Goal: Check status: Check status

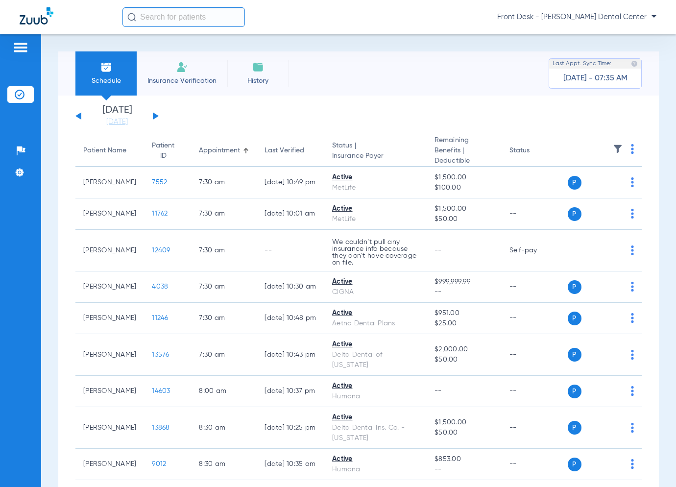
click at [155, 117] on button at bounding box center [156, 115] width 6 height 7
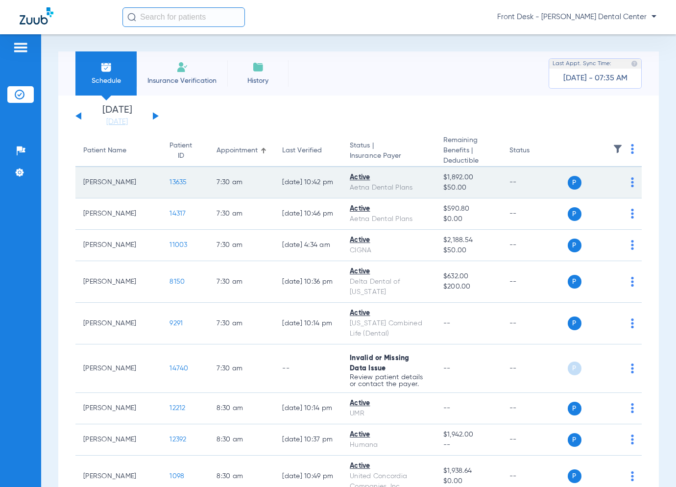
click at [170, 179] on span "13635" at bounding box center [178, 182] width 17 height 7
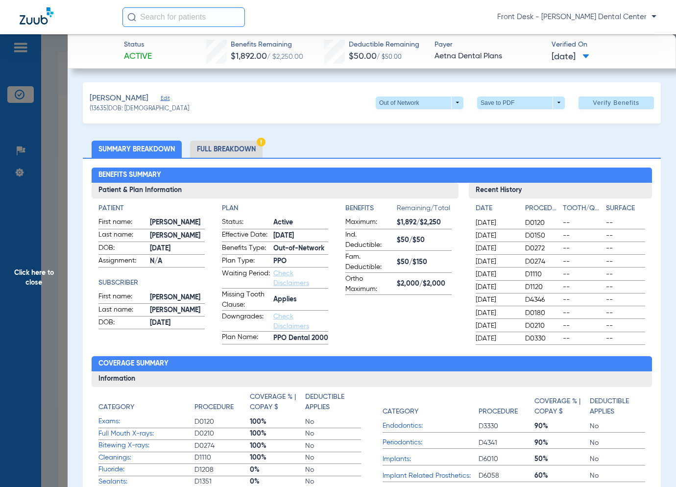
click at [55, 276] on span "Click here to close" at bounding box center [34, 277] width 68 height 487
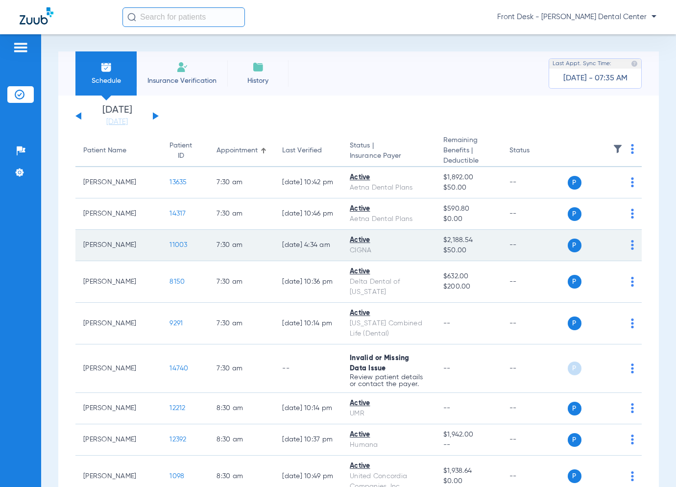
click at [170, 243] on span "11003" at bounding box center [179, 245] width 18 height 7
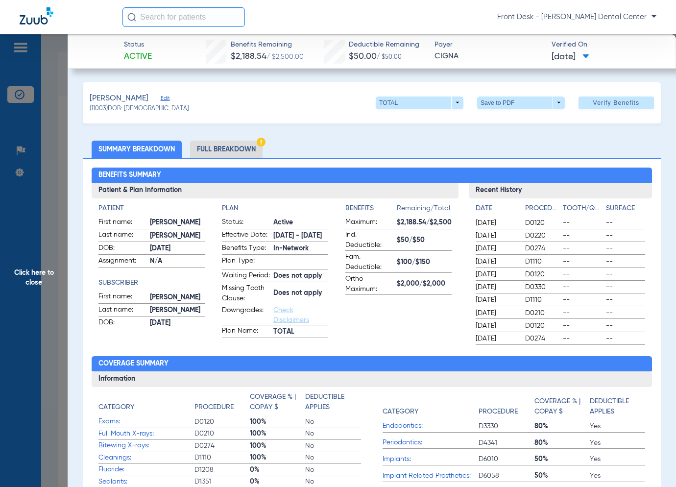
click at [44, 264] on span "Click here to close" at bounding box center [34, 277] width 68 height 487
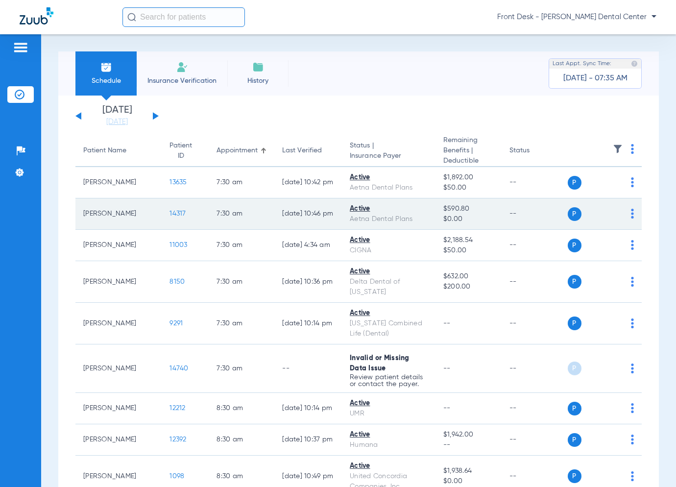
click at [170, 212] on span "14317" at bounding box center [178, 213] width 16 height 7
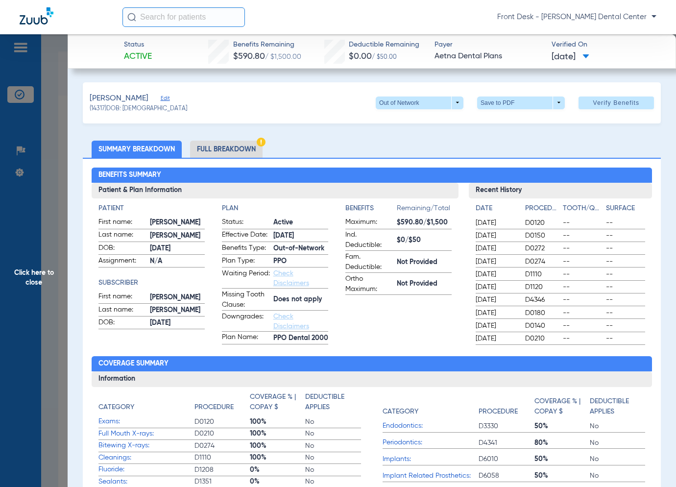
click at [63, 241] on span "Click here to close" at bounding box center [34, 277] width 68 height 487
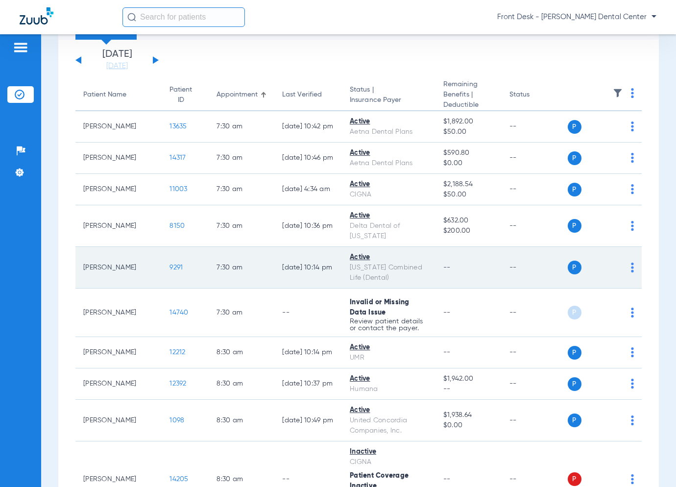
scroll to position [147, 0]
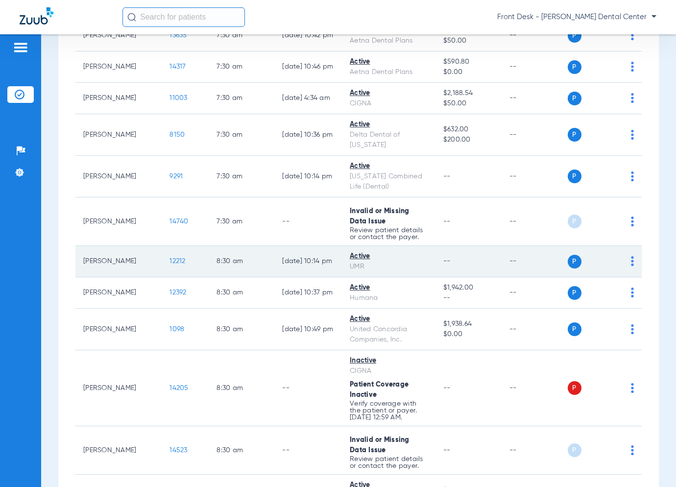
click at [170, 263] on span "12212" at bounding box center [178, 261] width 16 height 7
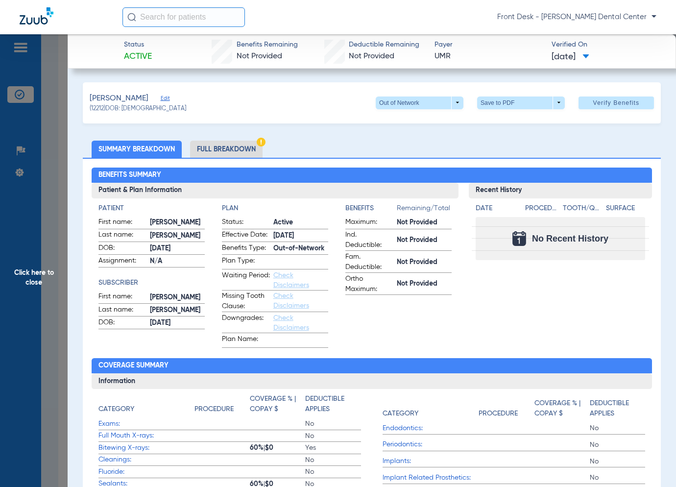
click at [39, 287] on span "Click here to close" at bounding box center [34, 277] width 68 height 487
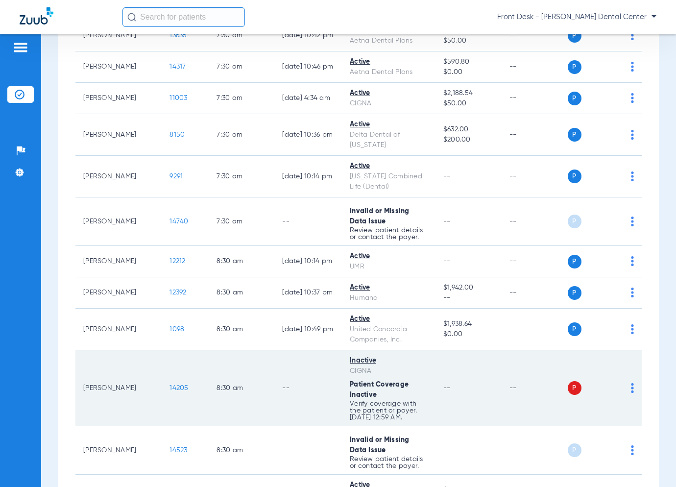
click at [170, 388] on span "14205" at bounding box center [179, 388] width 19 height 7
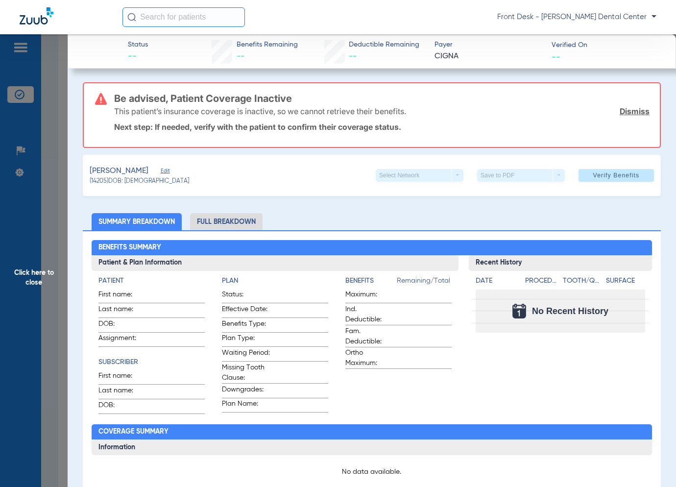
click at [35, 194] on span "Click here to close" at bounding box center [34, 277] width 68 height 487
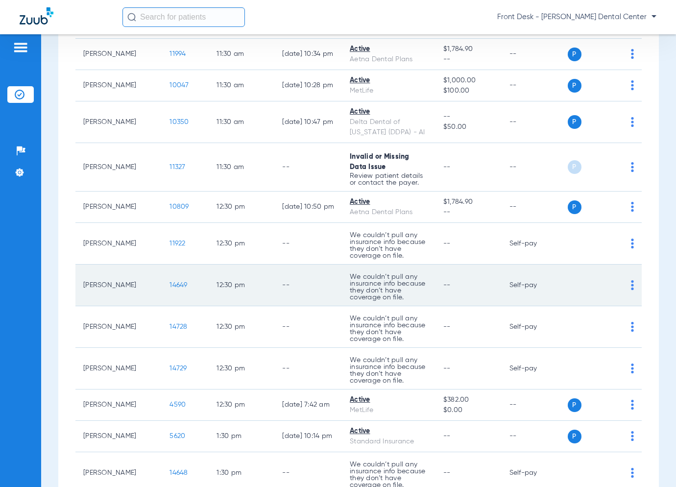
scroll to position [1372, 0]
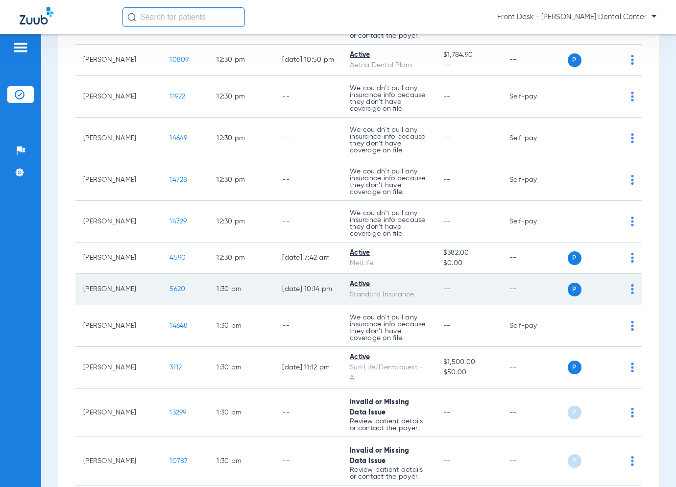
click at [170, 286] on span "5620" at bounding box center [178, 289] width 16 height 7
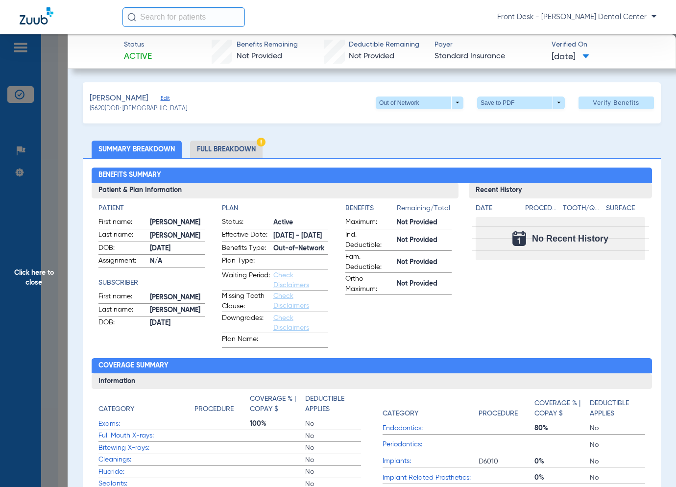
click at [45, 264] on span "Click here to close" at bounding box center [34, 277] width 68 height 487
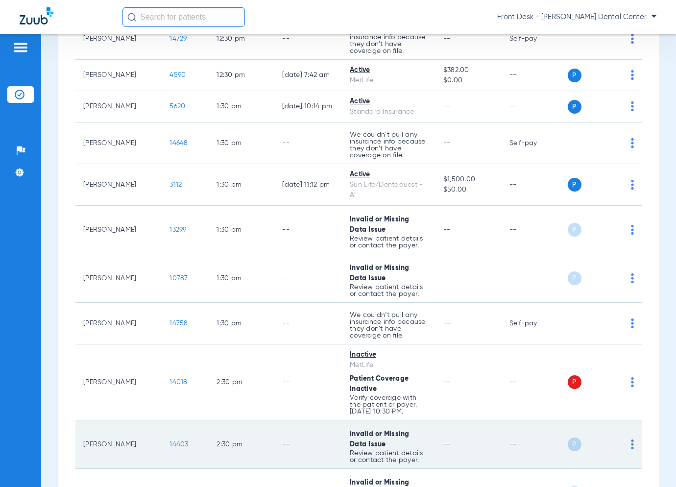
scroll to position [1615, 0]
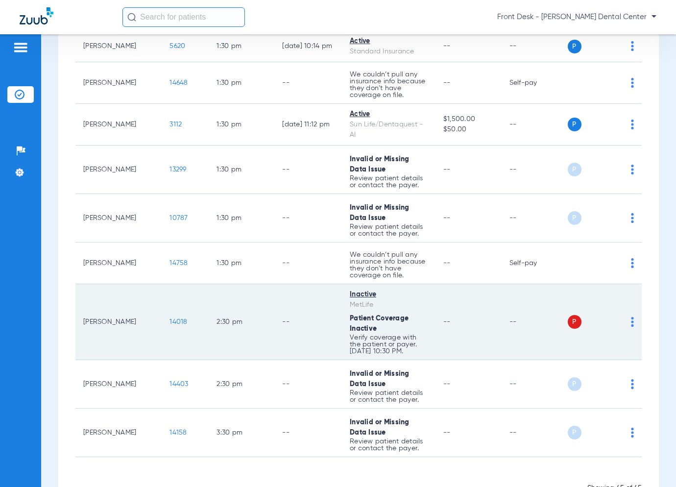
click at [170, 318] on span "14018" at bounding box center [179, 321] width 18 height 7
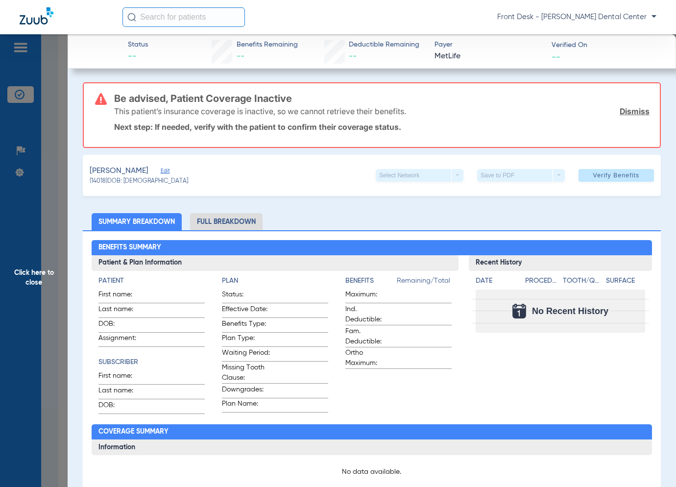
click at [51, 277] on span "Click here to close" at bounding box center [34, 277] width 68 height 487
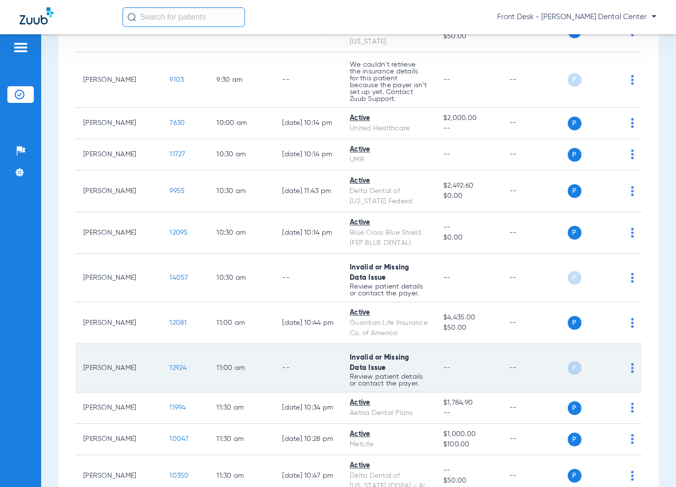
scroll to position [831, 0]
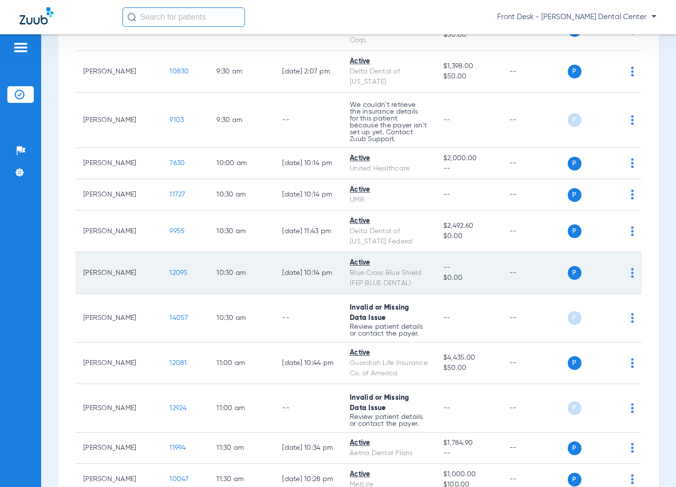
click at [170, 269] on span "12095" at bounding box center [179, 272] width 18 height 7
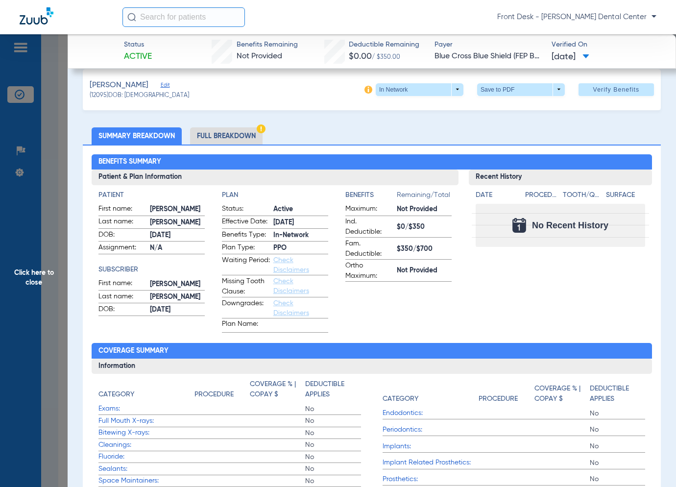
scroll to position [0, 0]
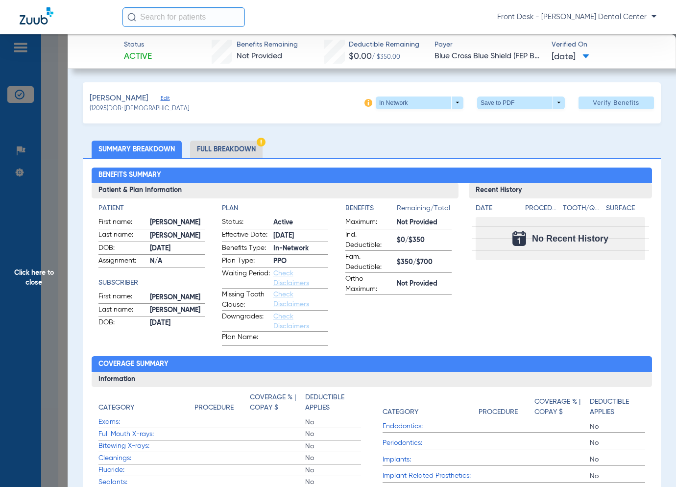
drag, startPoint x: 55, startPoint y: 140, endPoint x: 61, endPoint y: 130, distance: 10.8
click at [55, 139] on span "Click here to close" at bounding box center [34, 277] width 68 height 487
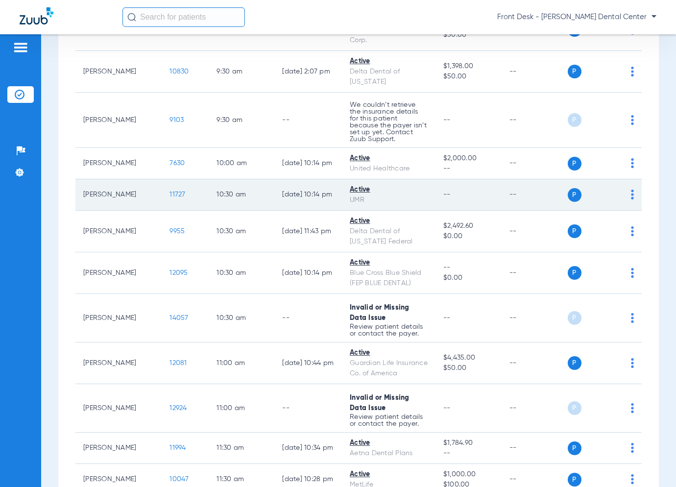
click at [170, 191] on span "11727" at bounding box center [178, 194] width 16 height 7
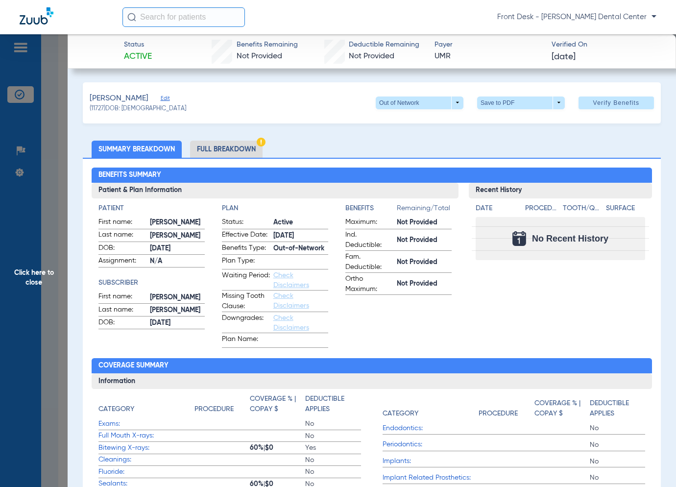
click at [59, 231] on span "Click here to close" at bounding box center [34, 277] width 68 height 487
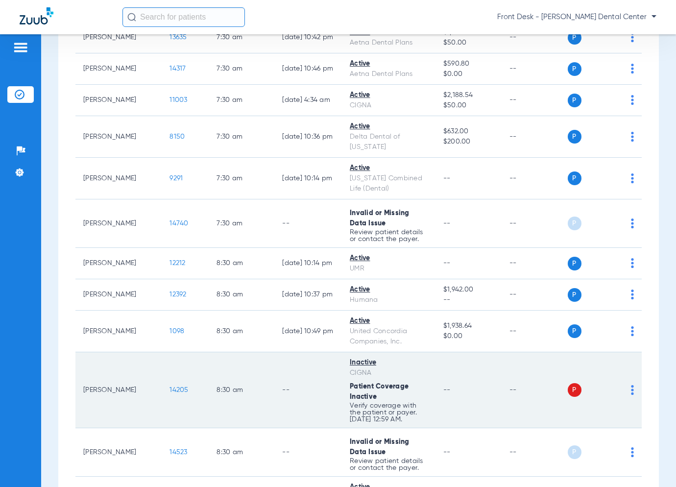
scroll to position [194, 0]
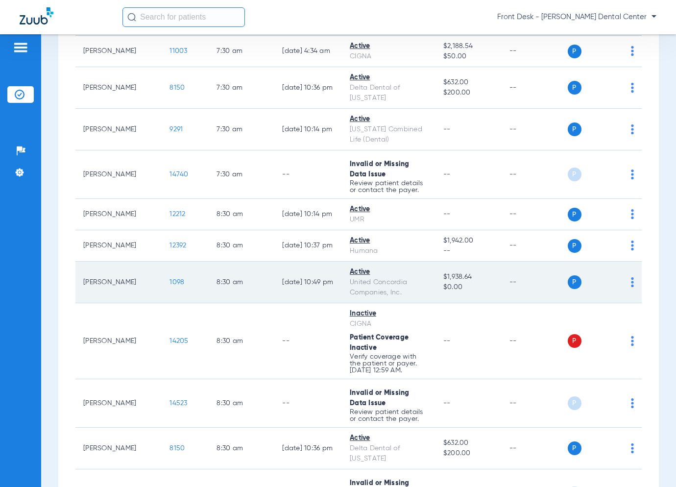
click at [170, 279] on span "1098" at bounding box center [177, 282] width 15 height 7
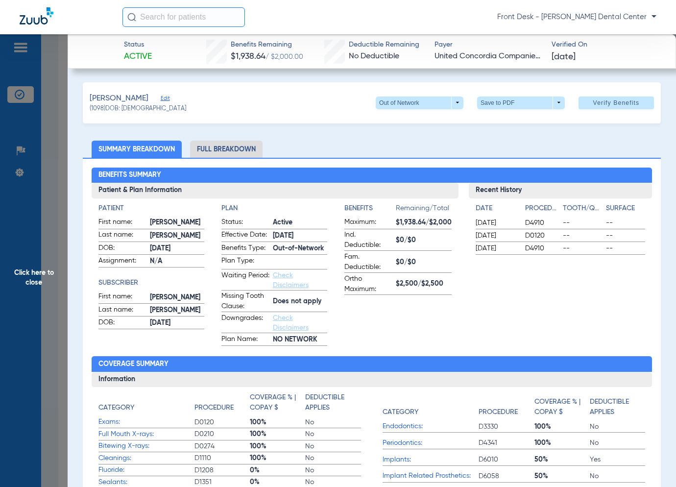
click at [23, 287] on span "Click here to close" at bounding box center [34, 277] width 68 height 487
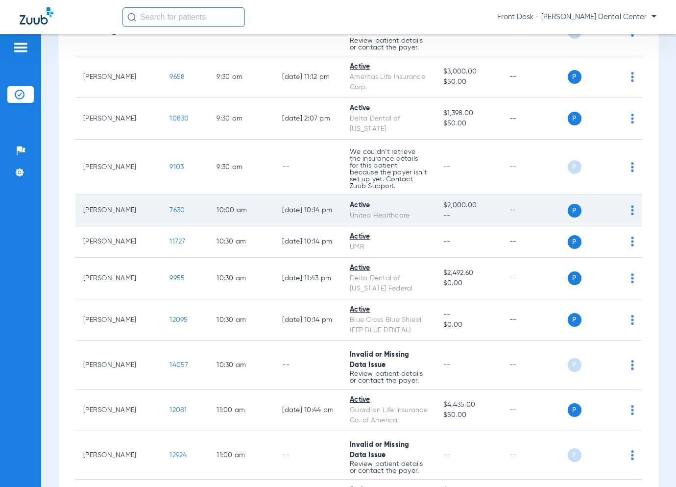
scroll to position [980, 0]
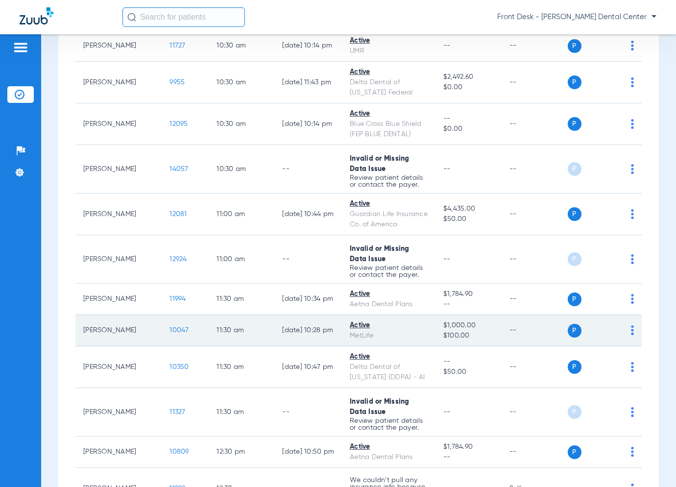
click at [170, 327] on span "10047" at bounding box center [179, 330] width 19 height 7
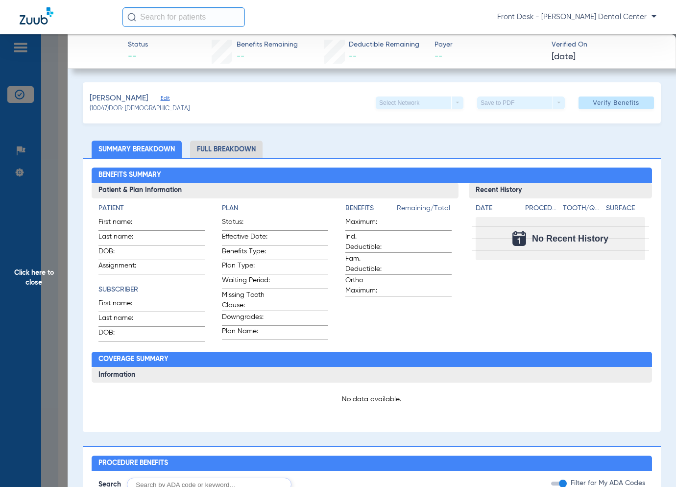
click at [45, 297] on span "Click here to close" at bounding box center [34, 277] width 68 height 487
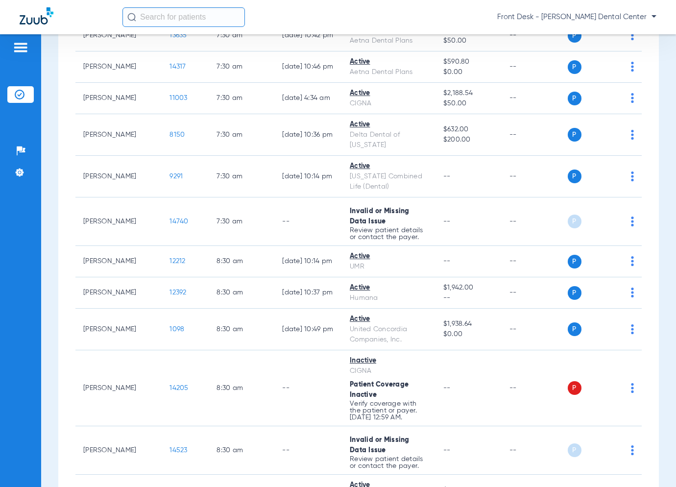
scroll to position [245, 0]
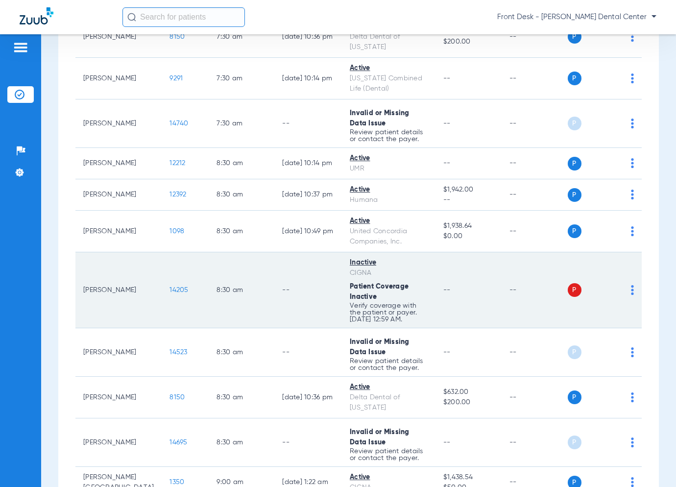
click at [170, 287] on span "14205" at bounding box center [179, 290] width 19 height 7
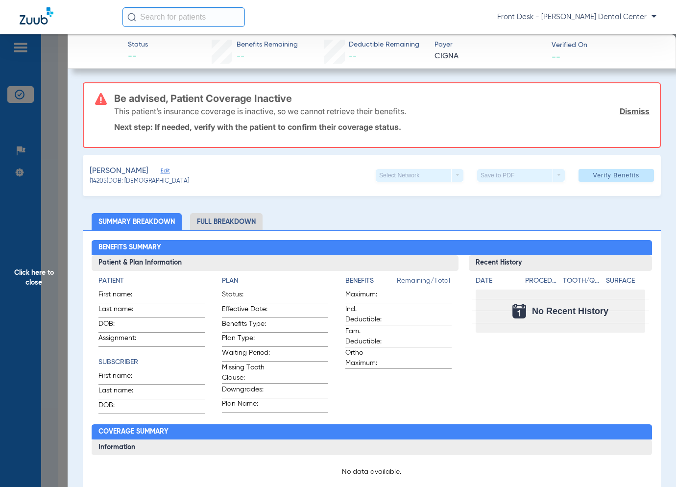
click at [48, 213] on span "Click here to close" at bounding box center [34, 277] width 68 height 487
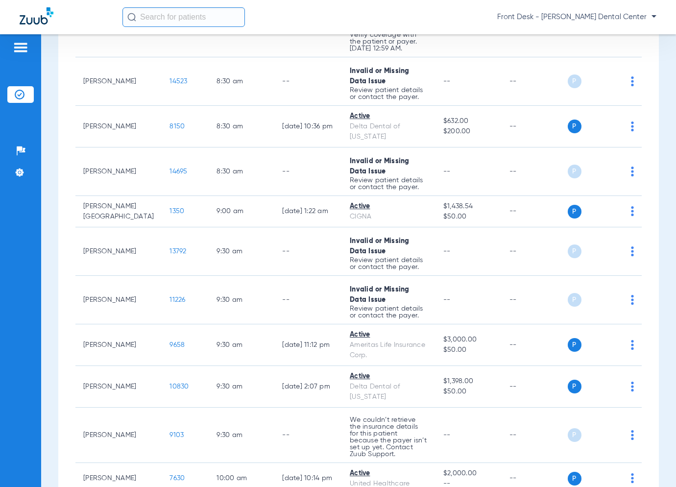
scroll to position [637, 0]
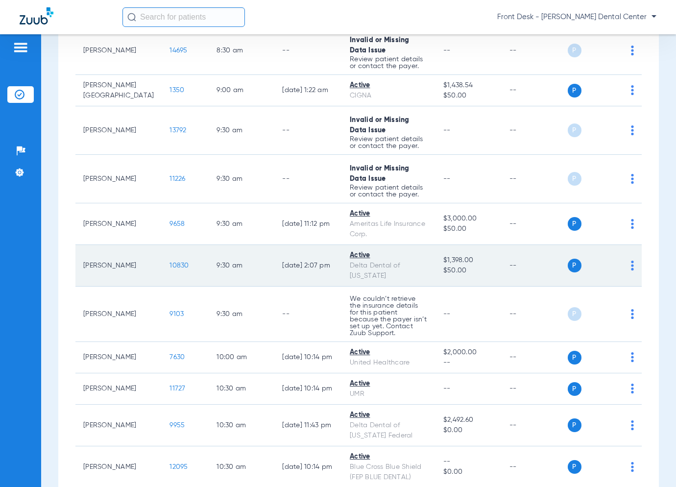
click at [170, 262] on span "10830" at bounding box center [179, 265] width 19 height 7
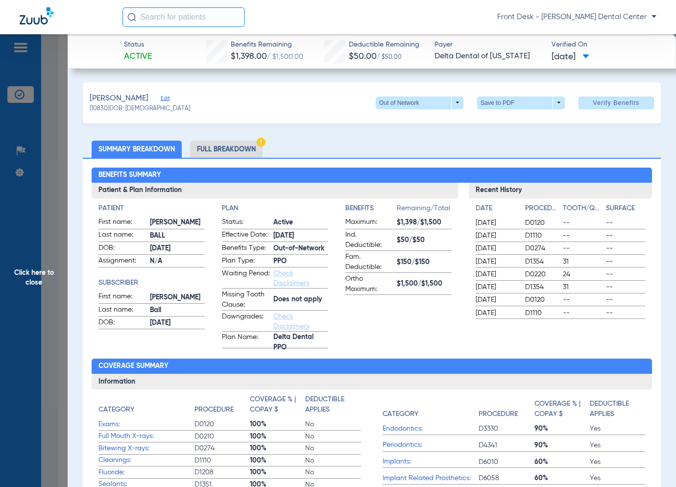
click at [51, 204] on span "Click here to close" at bounding box center [34, 277] width 68 height 487
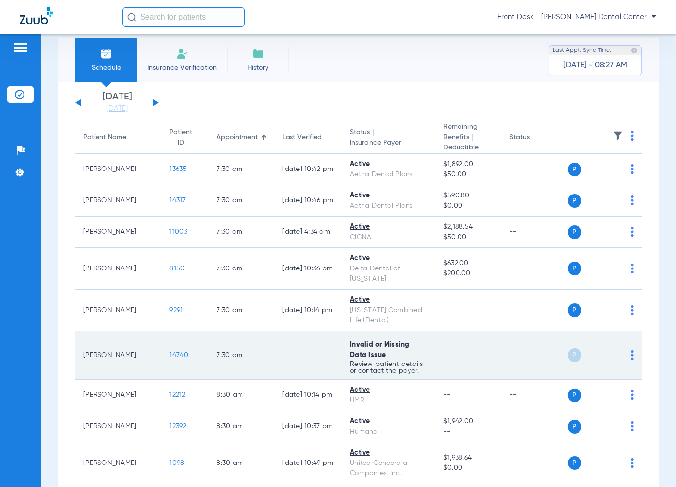
scroll to position [0, 0]
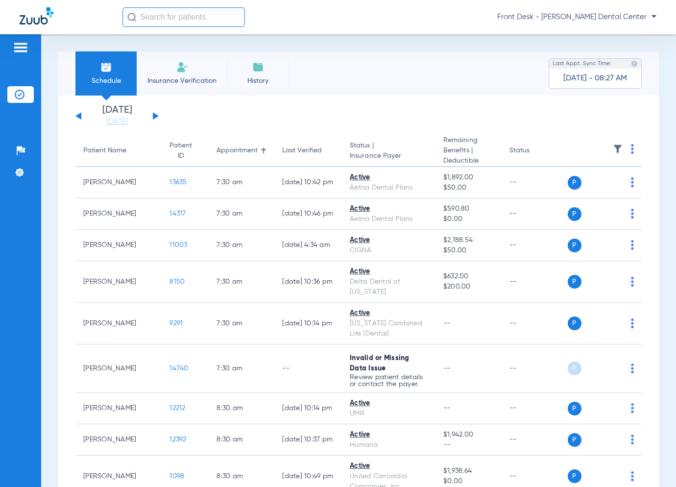
click at [157, 115] on button at bounding box center [156, 115] width 6 height 7
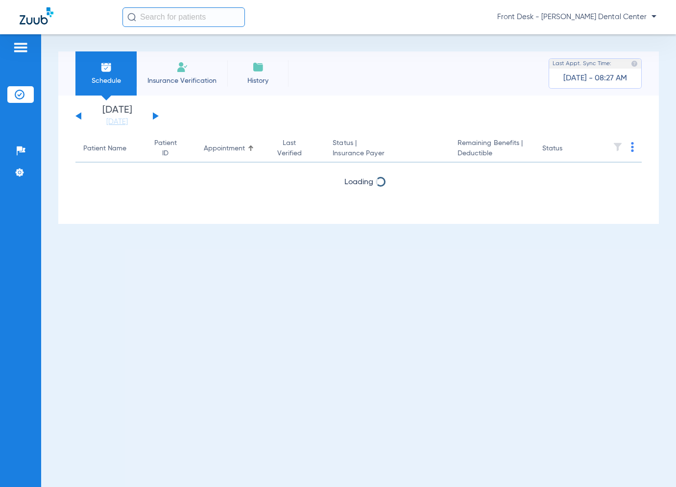
click at [157, 115] on button at bounding box center [156, 115] width 6 height 7
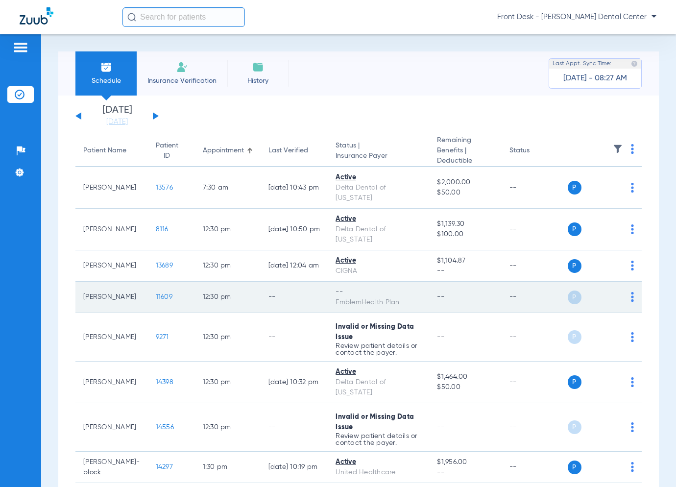
click at [156, 293] on span "11609" at bounding box center [164, 296] width 17 height 7
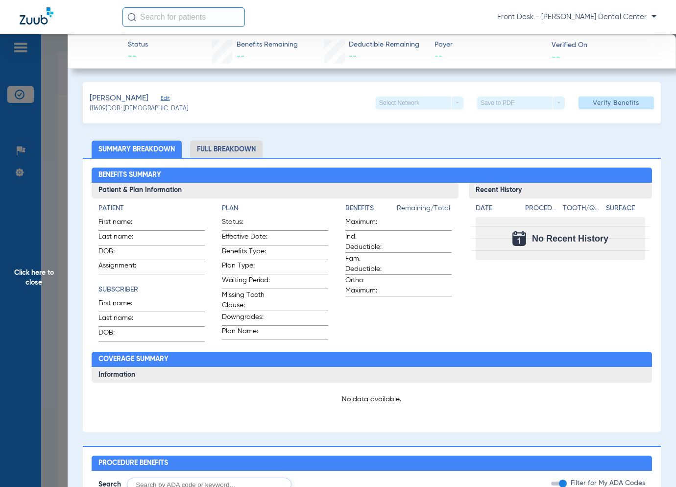
click at [63, 229] on span "Click here to close" at bounding box center [34, 277] width 68 height 487
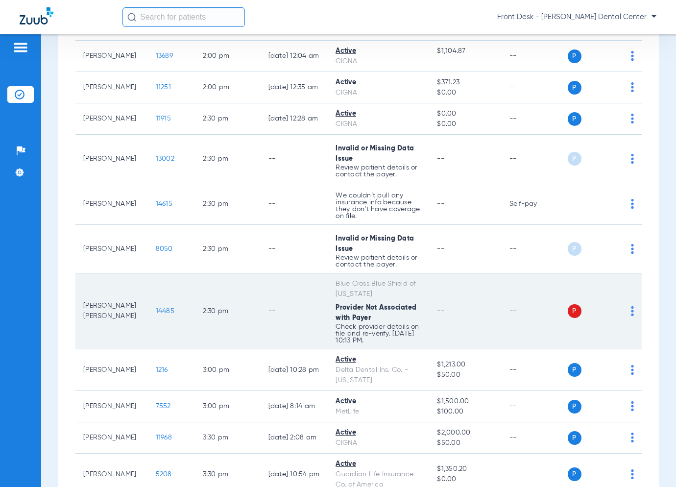
scroll to position [753, 0]
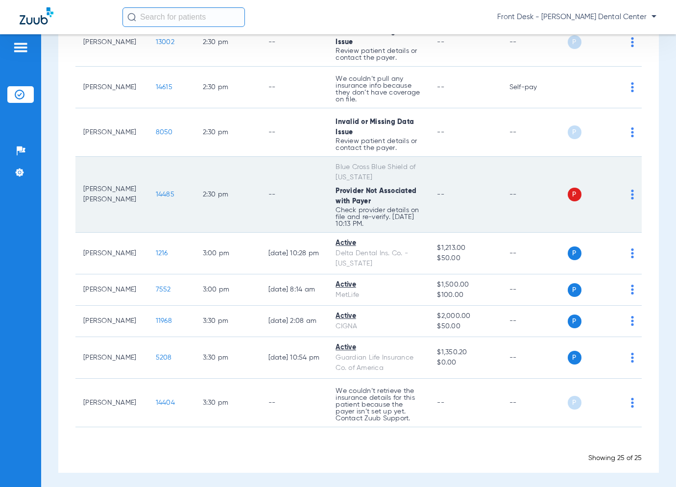
click at [156, 191] on span "14485" at bounding box center [165, 194] width 19 height 7
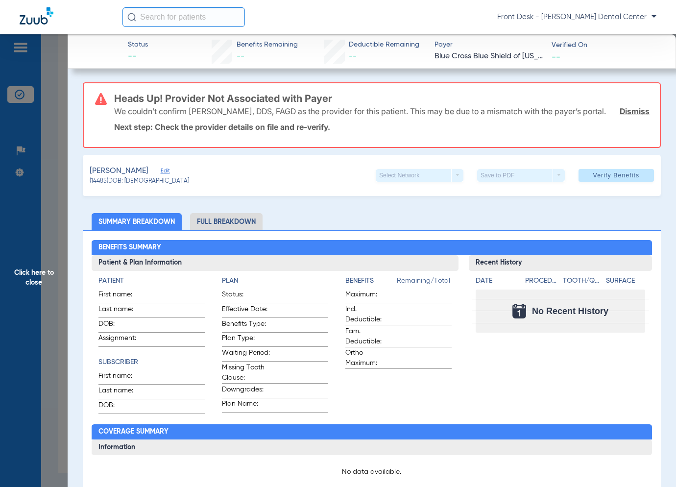
drag, startPoint x: 51, startPoint y: 233, endPoint x: 37, endPoint y: 267, distance: 36.5
click at [51, 234] on span "Click here to close" at bounding box center [34, 277] width 68 height 487
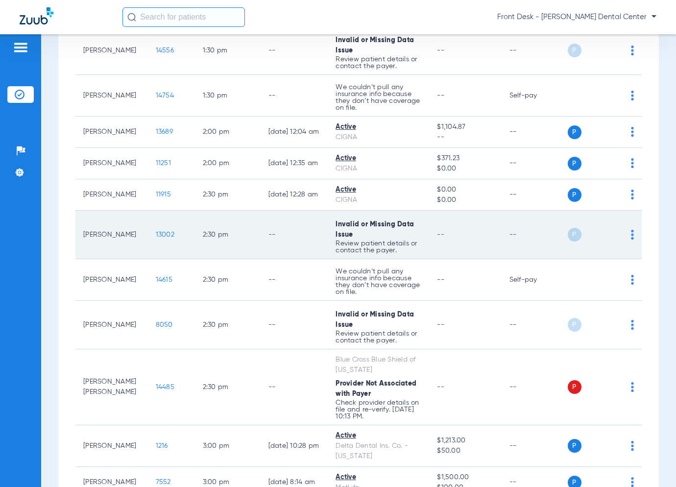
scroll to position [558, 0]
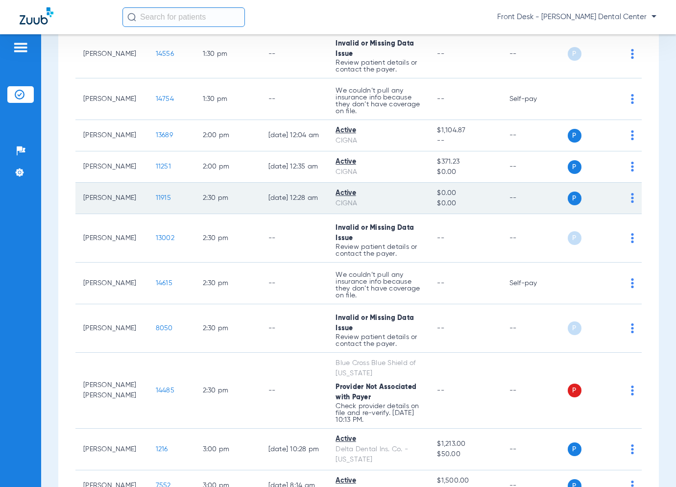
click at [156, 197] on span "11915" at bounding box center [163, 197] width 15 height 7
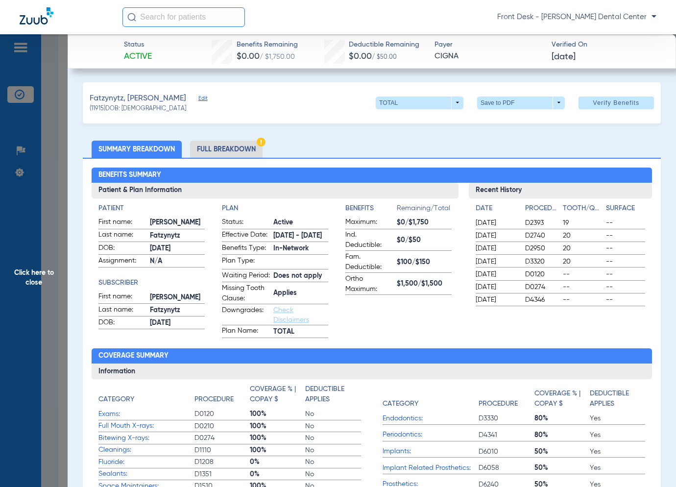
click at [57, 260] on span "Click here to close" at bounding box center [34, 277] width 68 height 487
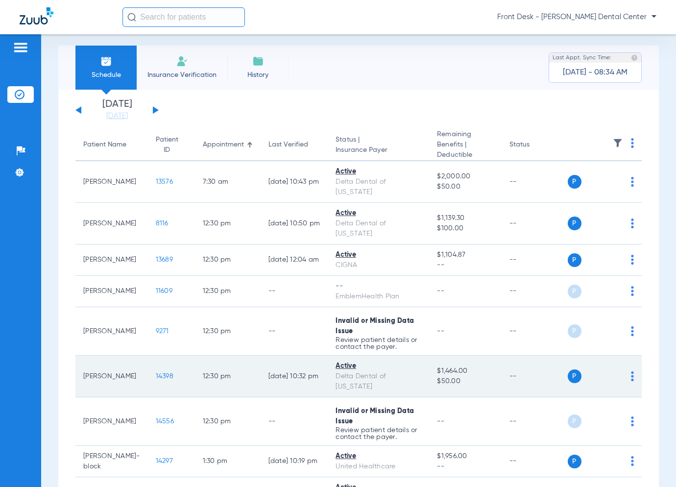
scroll to position [0, 0]
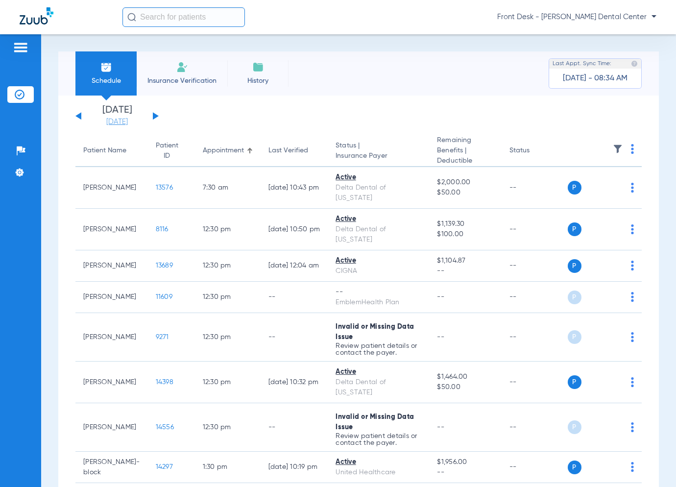
click at [123, 120] on link "[DATE]" at bounding box center [117, 122] width 59 height 10
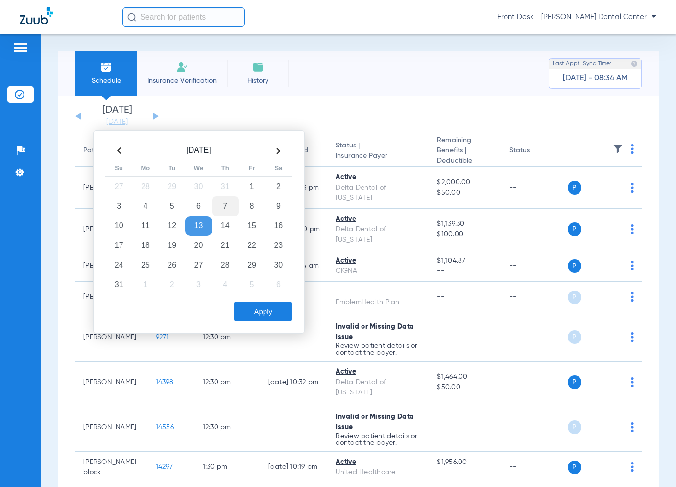
click at [228, 203] on td "7" at bounding box center [225, 206] width 26 height 20
click at [235, 221] on td "14" at bounding box center [225, 226] width 26 height 20
click at [261, 315] on button "Apply" at bounding box center [263, 312] width 58 height 20
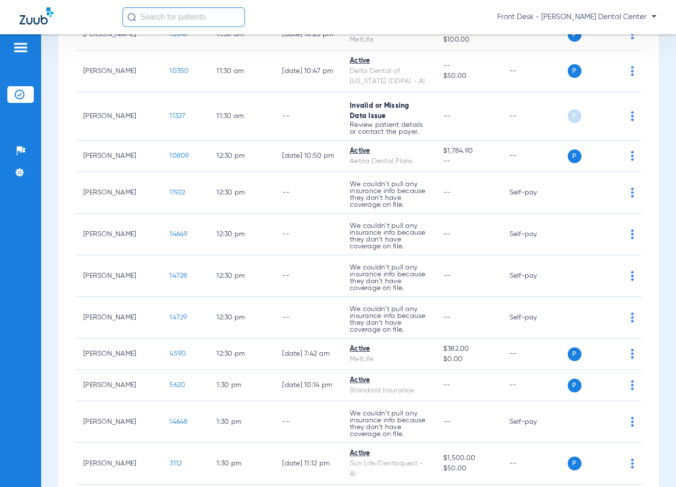
scroll to position [1372, 0]
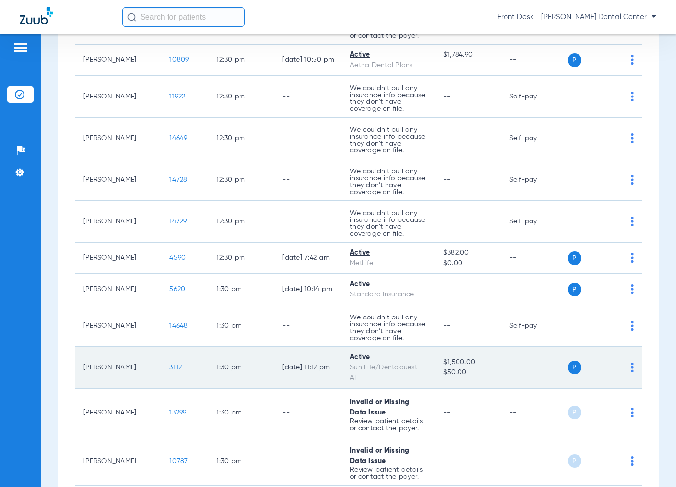
click at [170, 364] on span "3112" at bounding box center [176, 367] width 12 height 7
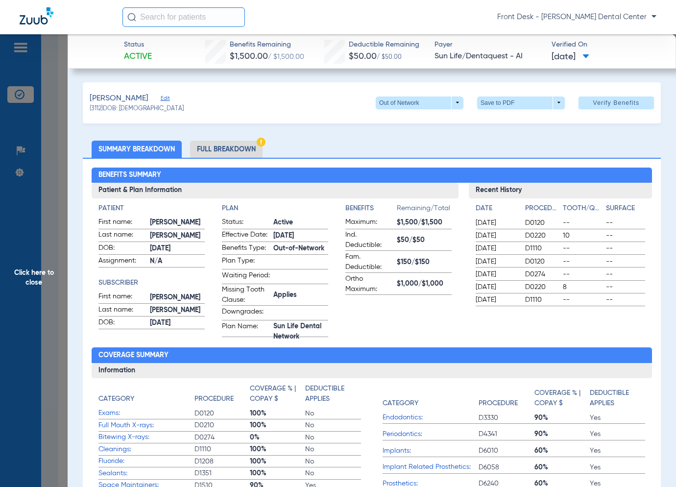
click at [63, 227] on span "Click here to close" at bounding box center [34, 277] width 68 height 487
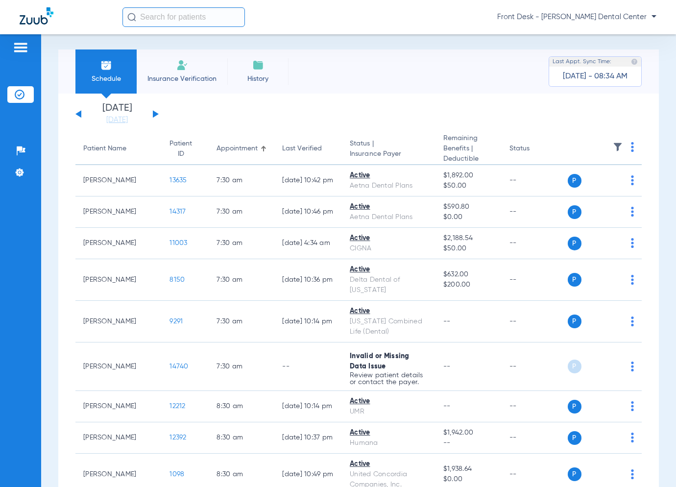
scroll to position [0, 0]
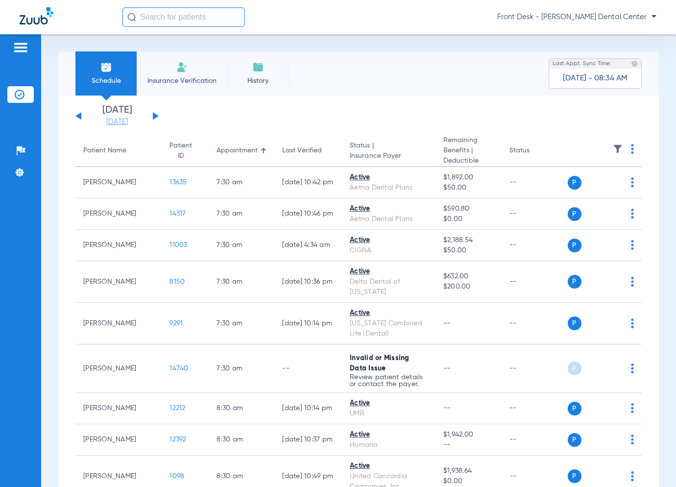
click at [132, 119] on link "[DATE]" at bounding box center [117, 122] width 59 height 10
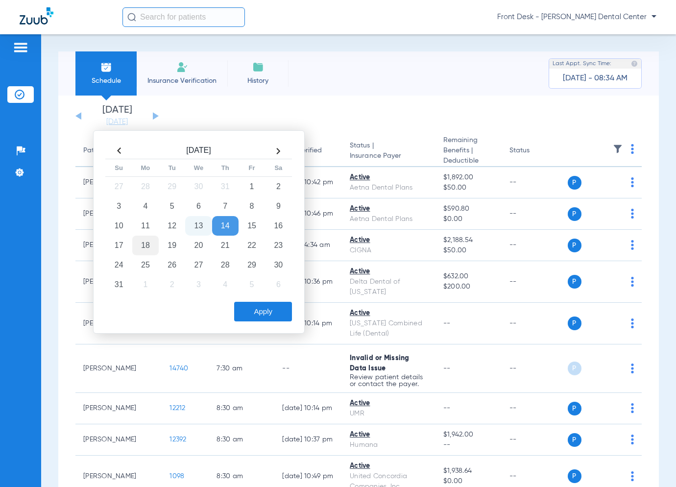
click at [147, 239] on td "18" at bounding box center [145, 246] width 26 height 20
click at [283, 310] on button "Apply" at bounding box center [263, 312] width 58 height 20
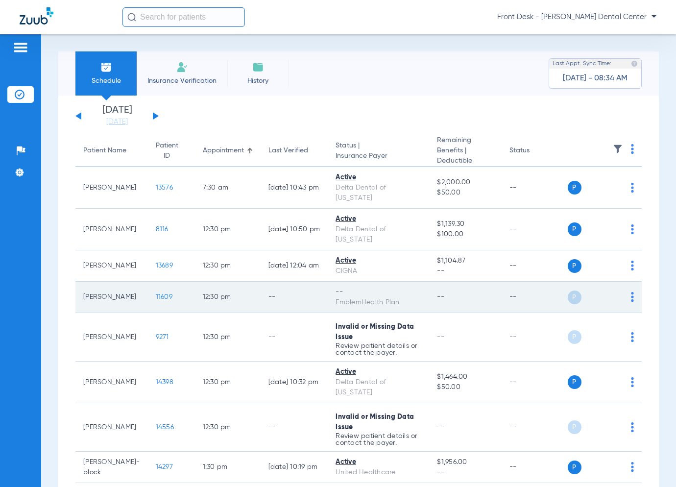
click at [156, 293] on span "11609" at bounding box center [164, 296] width 17 height 7
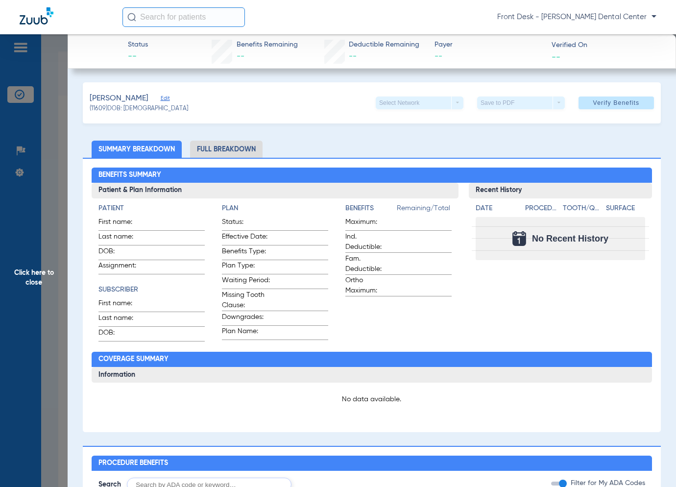
click at [22, 260] on span "Click here to close" at bounding box center [34, 277] width 68 height 487
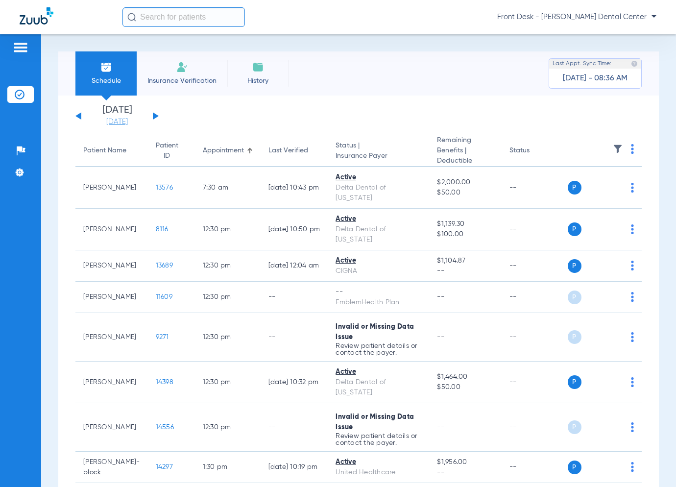
click at [123, 119] on link "[DATE]" at bounding box center [117, 122] width 59 height 10
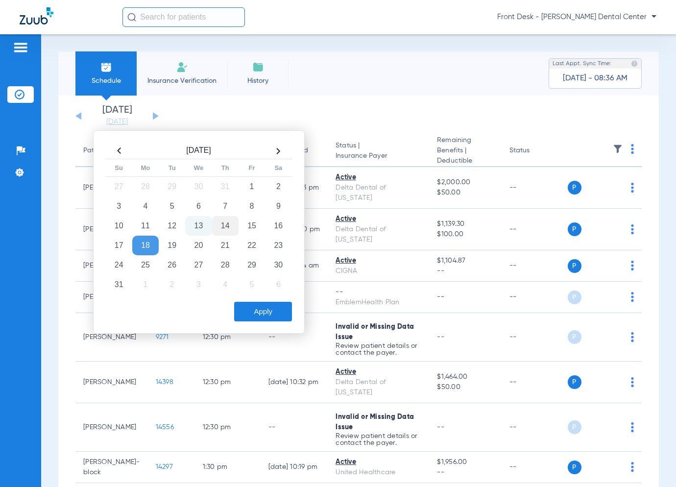
click at [231, 226] on td "14" at bounding box center [225, 226] width 26 height 20
click at [289, 314] on button "Apply" at bounding box center [263, 312] width 58 height 20
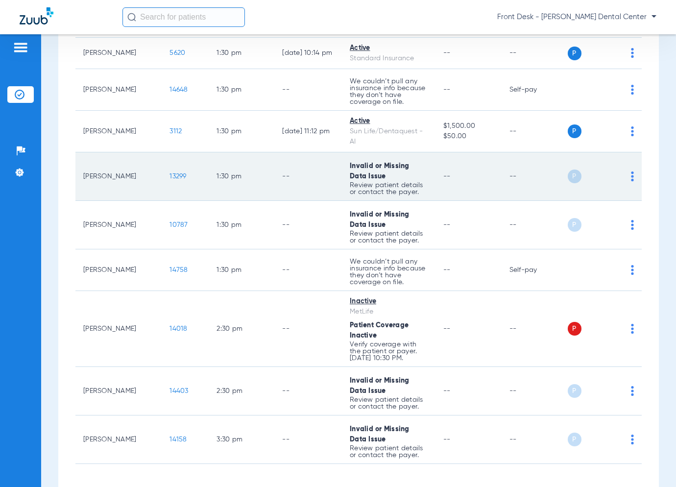
scroll to position [1615, 0]
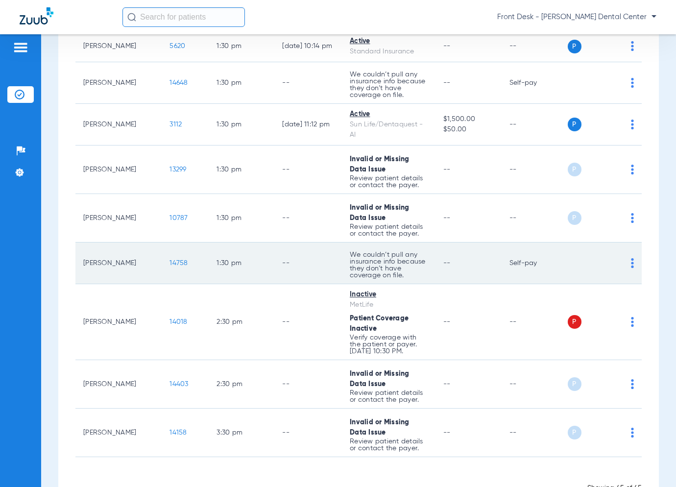
click at [170, 260] on span "14758" at bounding box center [179, 263] width 18 height 7
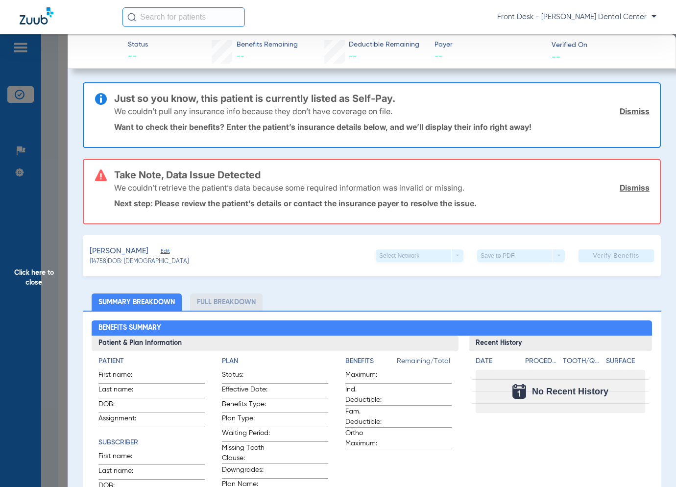
click at [57, 267] on span "Click here to close" at bounding box center [34, 277] width 68 height 487
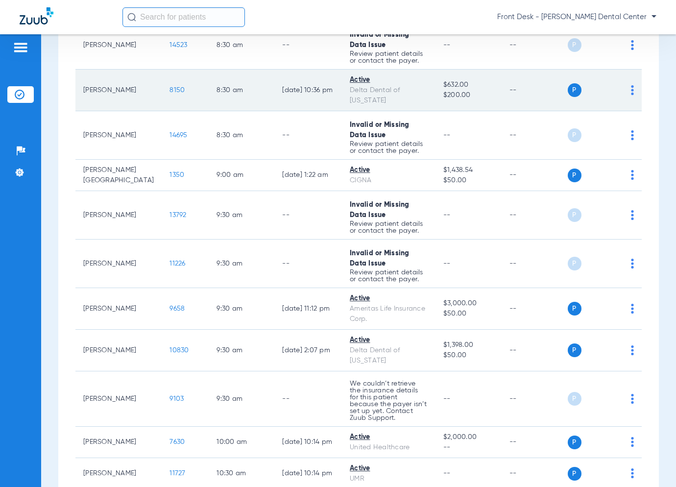
scroll to position [586, 0]
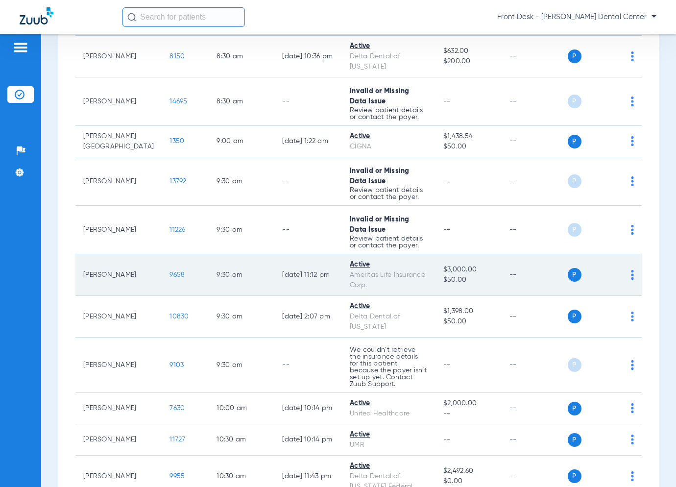
click at [170, 271] on span "9658" at bounding box center [177, 274] width 15 height 7
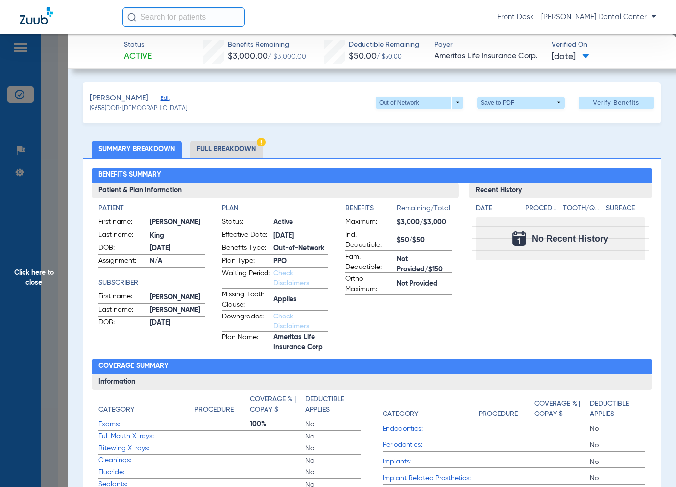
click at [59, 160] on span "Click here to close" at bounding box center [34, 277] width 68 height 487
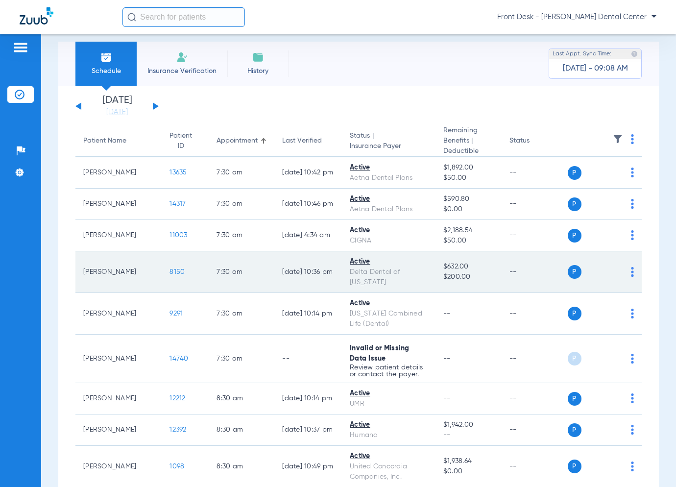
scroll to position [0, 0]
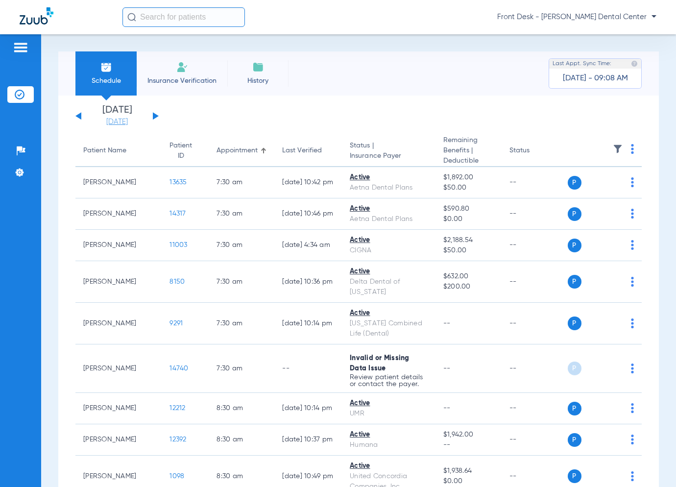
click at [108, 117] on li "[DATE] [DATE]" at bounding box center [117, 116] width 59 height 22
click at [108, 121] on link "[DATE]" at bounding box center [117, 122] width 59 height 10
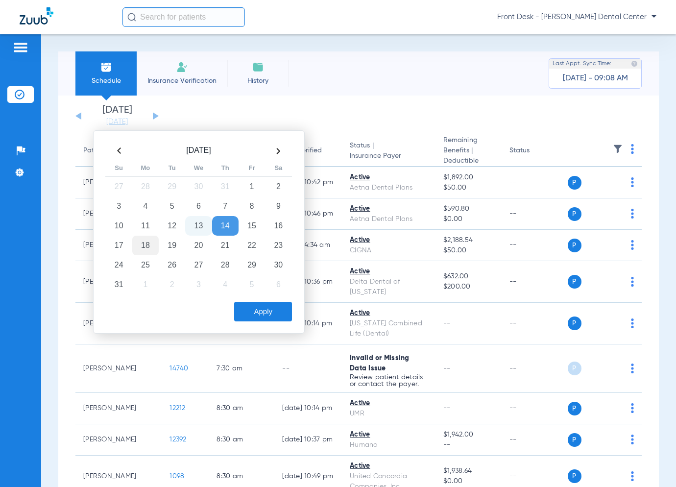
click at [152, 243] on td "18" at bounding box center [145, 246] width 26 height 20
click at [273, 306] on button "Apply" at bounding box center [263, 312] width 58 height 20
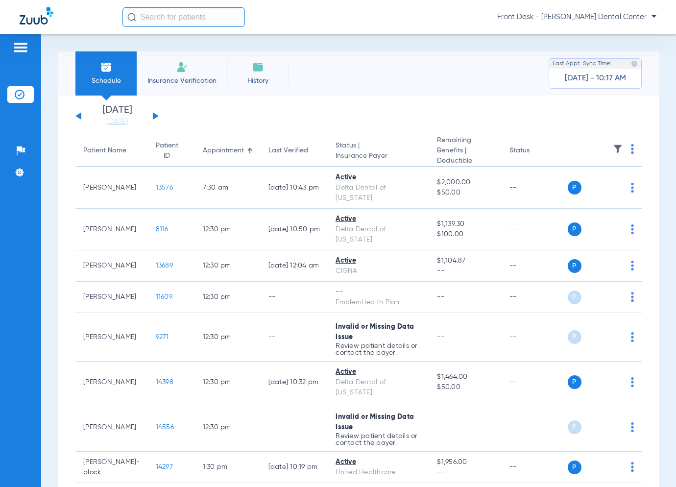
click at [159, 117] on app-single-date-navigator "[DATE] [DATE] [DATE] [DATE] [DATE] [DATE] [DATE] [DATE] [DATE] [DATE] [DATE] [D…" at bounding box center [358, 116] width 566 height 22
click at [156, 115] on button at bounding box center [156, 115] width 6 height 7
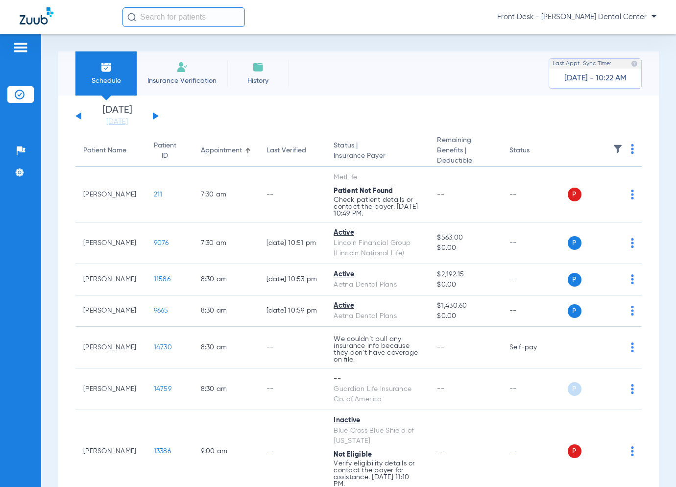
click at [156, 116] on button at bounding box center [156, 115] width 6 height 7
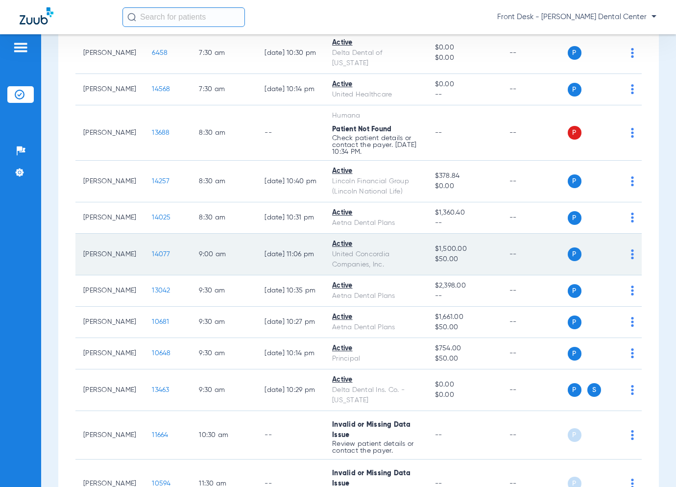
scroll to position [294, 0]
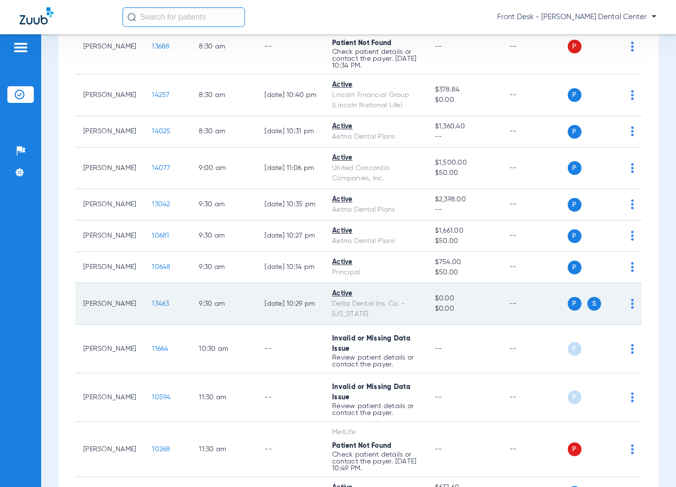
click at [152, 302] on span "13463" at bounding box center [160, 303] width 17 height 7
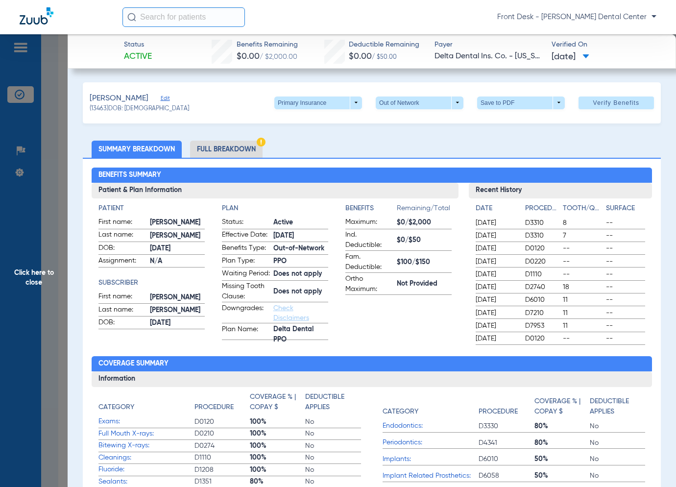
click at [61, 193] on span "Click here to close" at bounding box center [34, 277] width 68 height 487
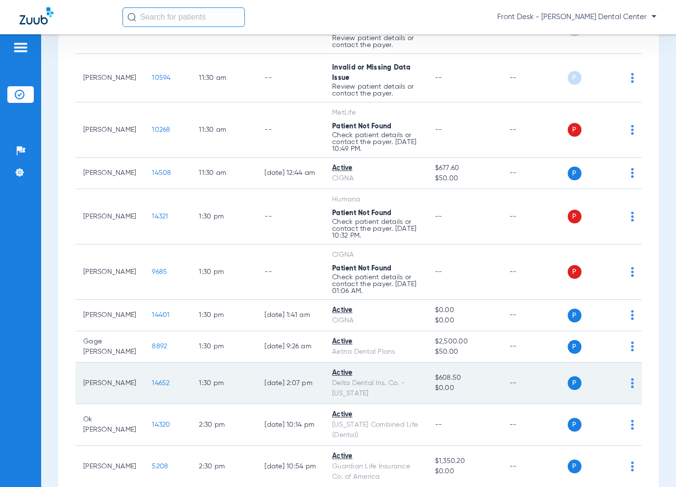
scroll to position [735, 0]
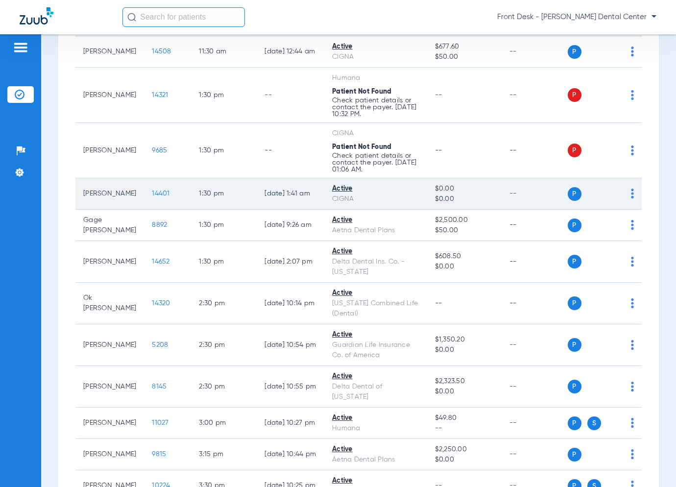
click at [152, 190] on span "14401" at bounding box center [161, 193] width 18 height 7
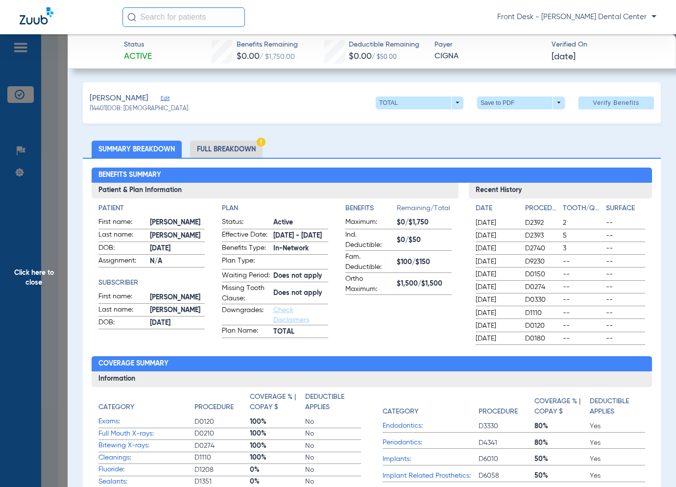
click at [54, 212] on span "Click here to close" at bounding box center [34, 277] width 68 height 487
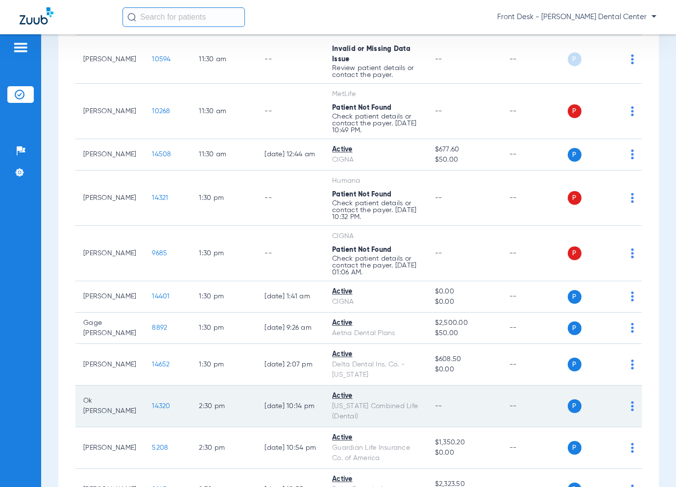
scroll to position [616, 0]
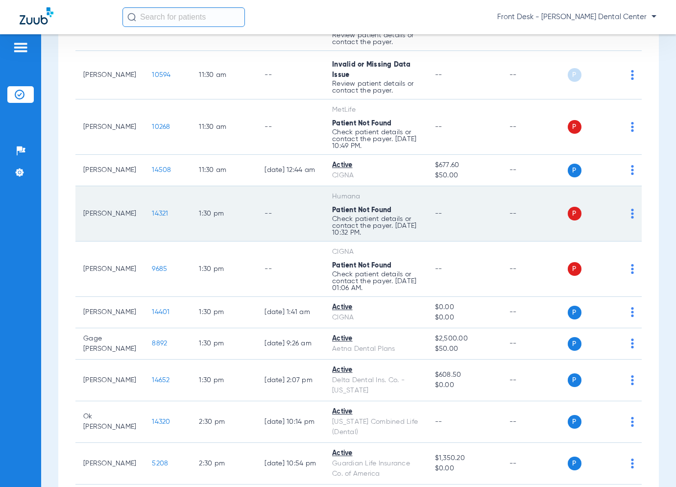
click at [144, 216] on td "14321" at bounding box center [167, 213] width 47 height 55
click at [152, 212] on span "14321" at bounding box center [160, 213] width 16 height 7
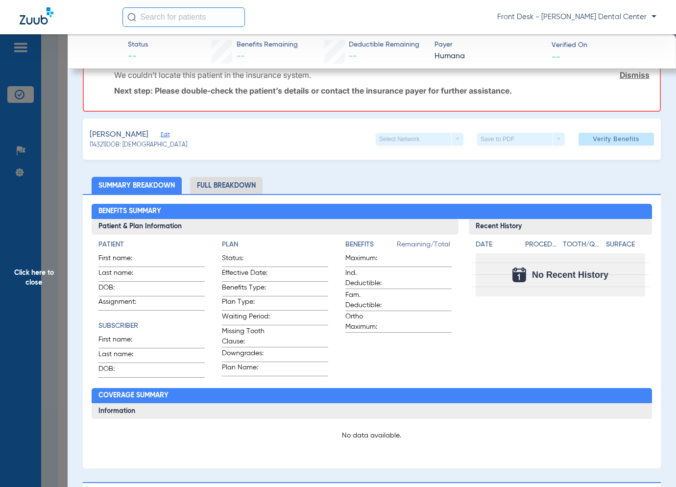
scroll to position [0, 0]
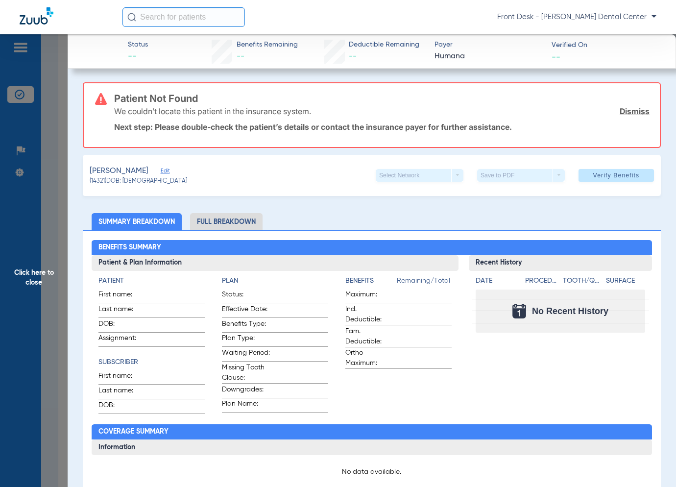
click at [52, 231] on span "Click here to close" at bounding box center [34, 277] width 68 height 487
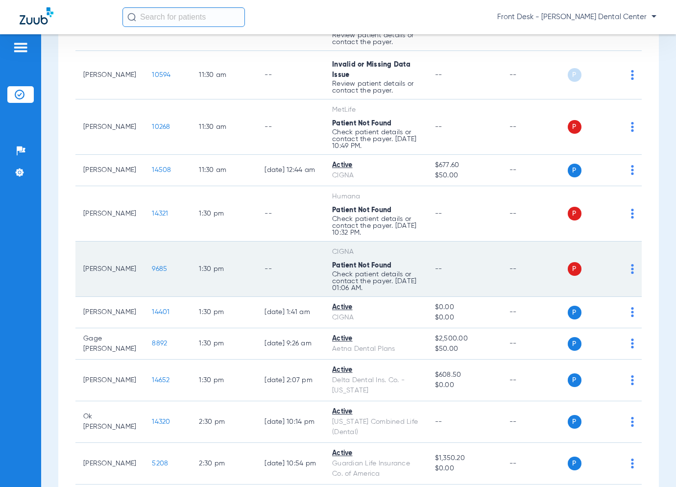
click at [152, 268] on span "9685" at bounding box center [159, 269] width 15 height 7
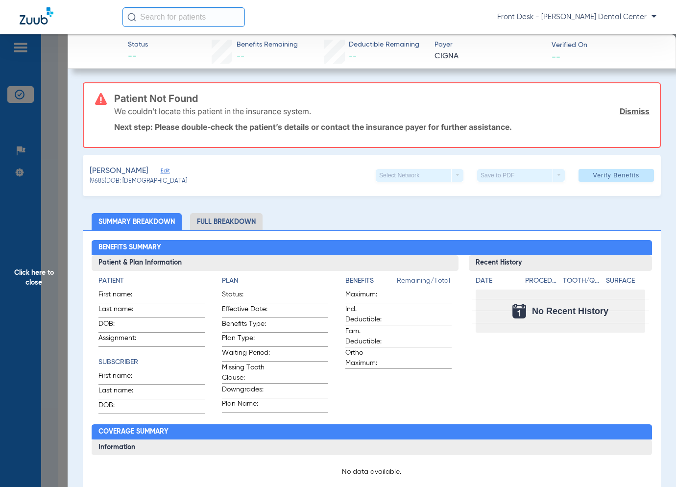
click at [55, 294] on span "Click here to close" at bounding box center [34, 277] width 68 height 487
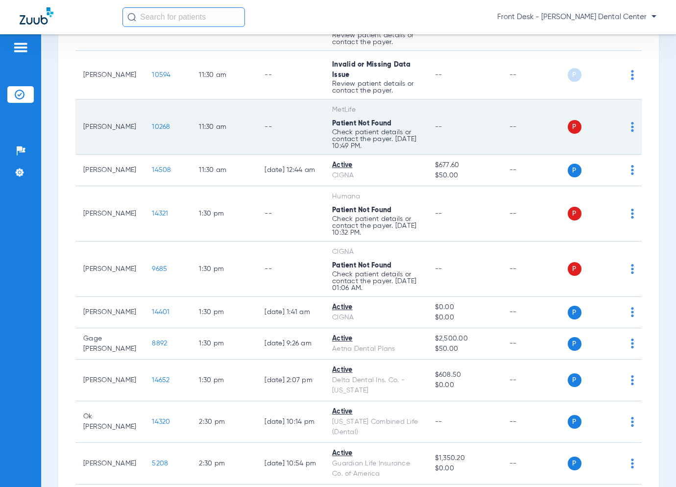
click at [152, 125] on span "10268" at bounding box center [161, 126] width 18 height 7
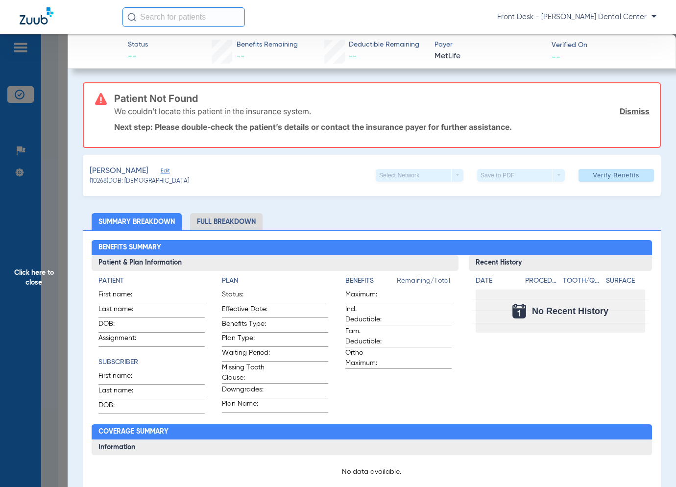
click at [48, 300] on span "Click here to close" at bounding box center [34, 277] width 68 height 487
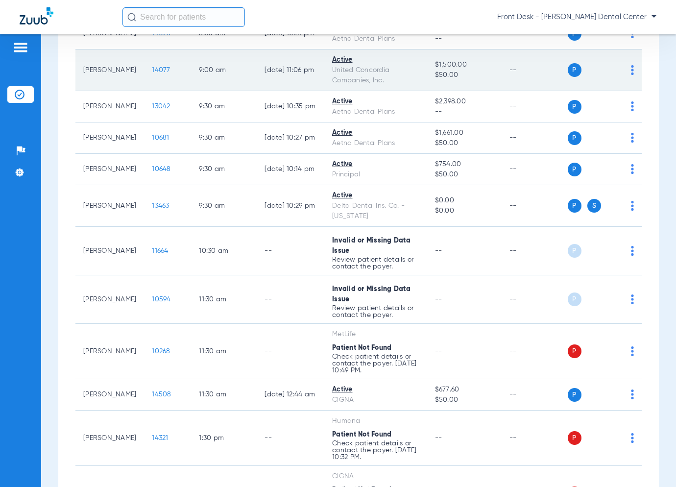
scroll to position [637, 0]
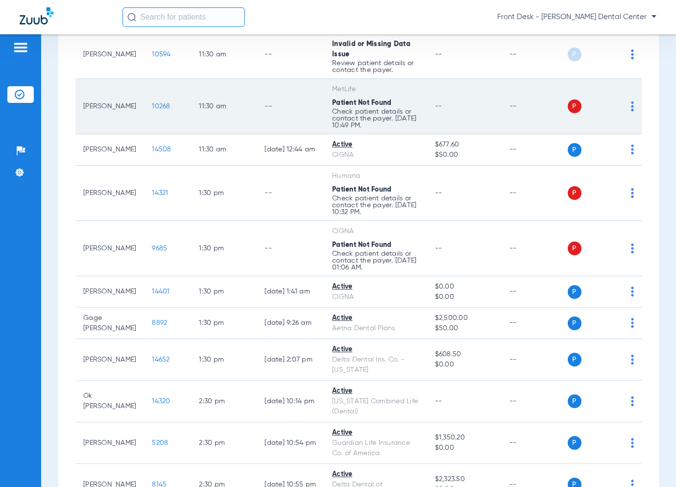
click at [152, 103] on span "10268" at bounding box center [161, 106] width 18 height 7
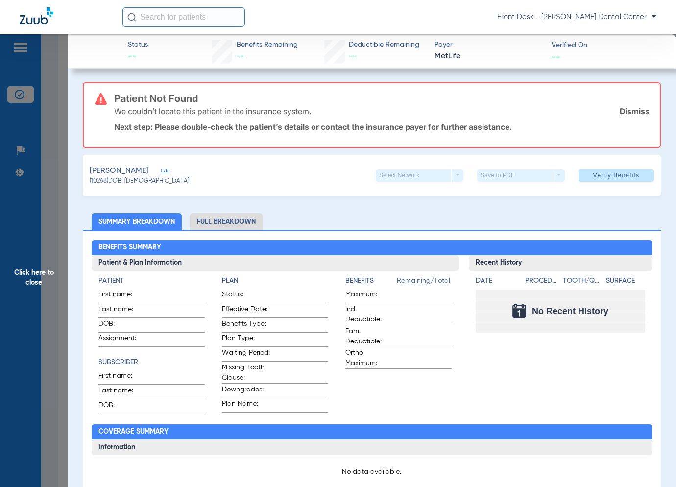
click at [65, 210] on span "Click here to close" at bounding box center [34, 277] width 68 height 487
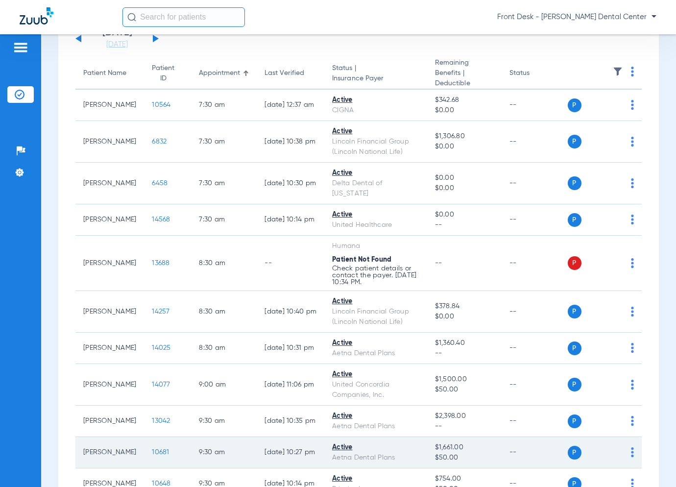
scroll to position [28, 0]
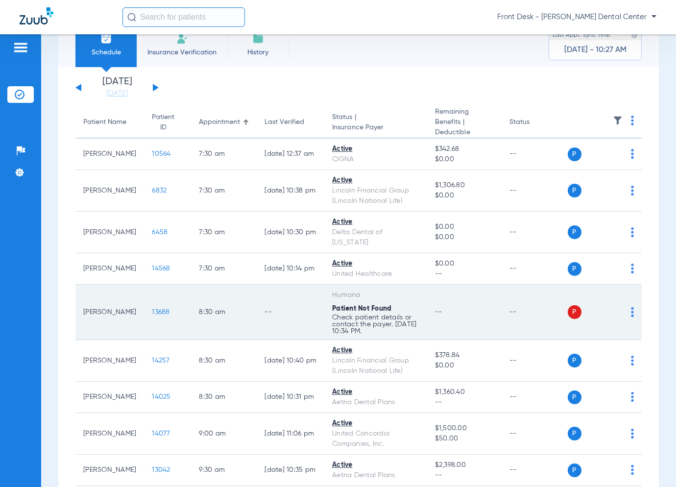
click at [152, 312] on span "13688" at bounding box center [161, 312] width 18 height 7
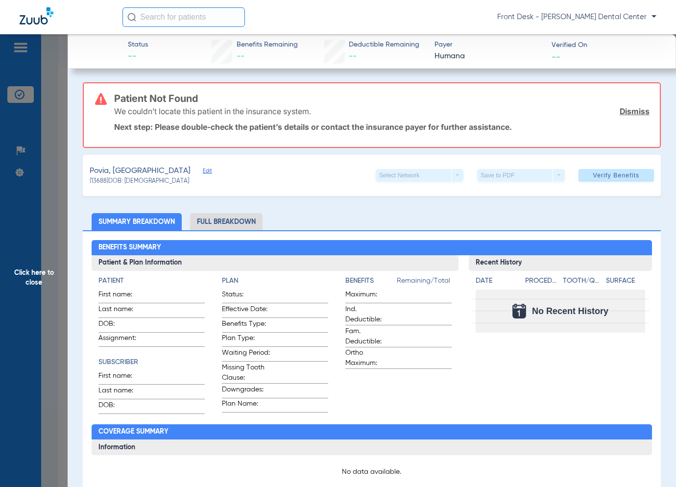
click at [26, 185] on span "Click here to close" at bounding box center [34, 277] width 68 height 487
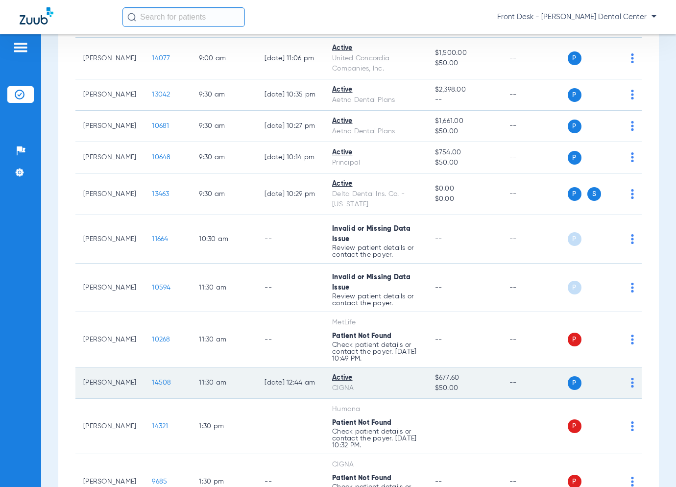
scroll to position [420, 0]
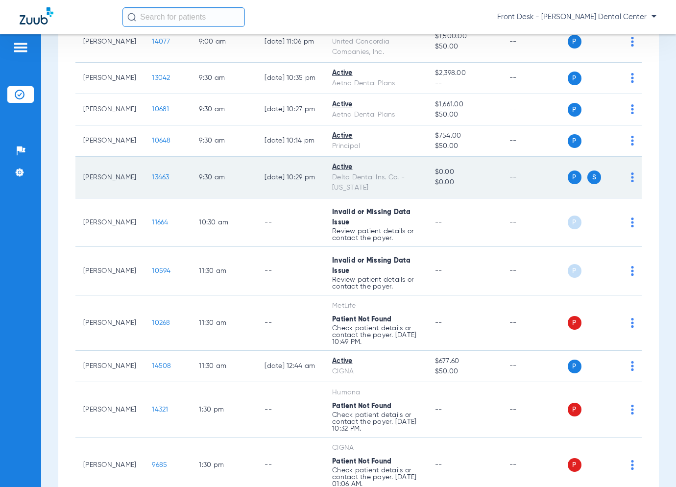
click at [152, 175] on span "13463" at bounding box center [160, 177] width 17 height 7
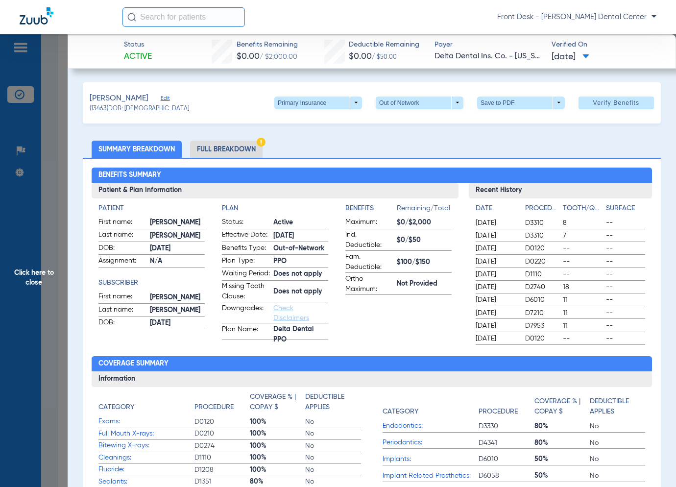
click at [38, 213] on span "Click here to close" at bounding box center [34, 277] width 68 height 487
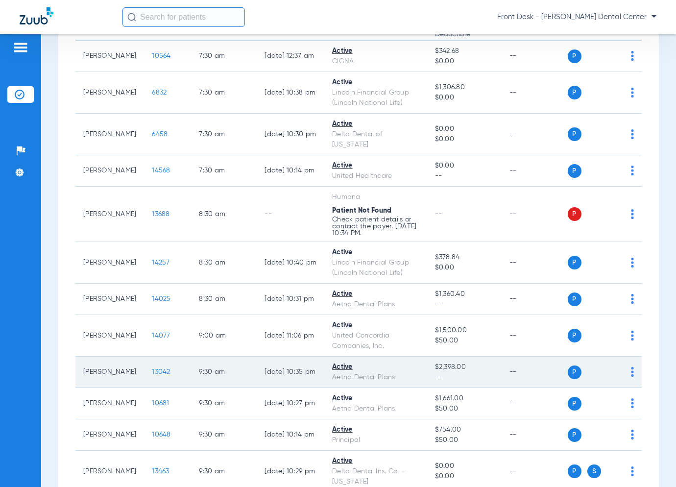
scroll to position [0, 0]
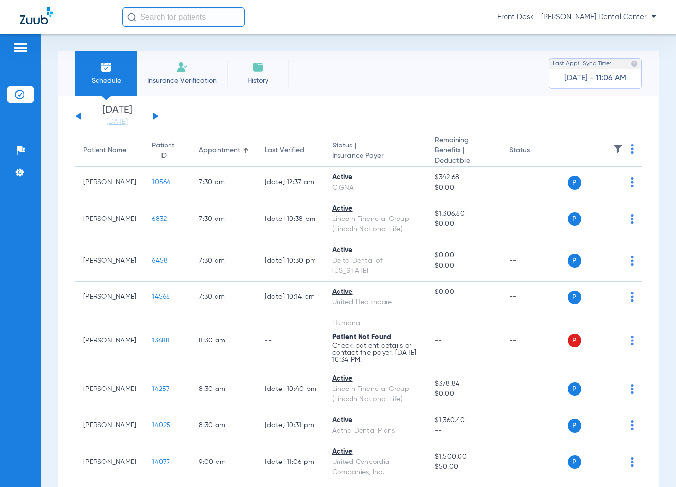
click at [184, 16] on input "text" at bounding box center [183, 17] width 122 height 20
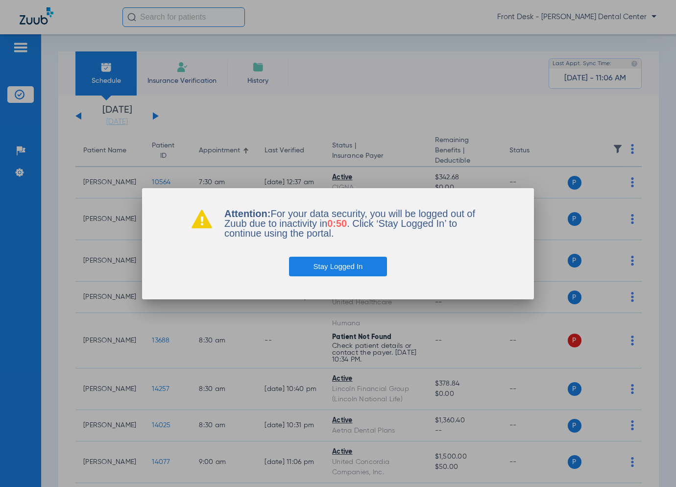
click at [319, 267] on button "Stay Logged In" at bounding box center [338, 267] width 98 height 20
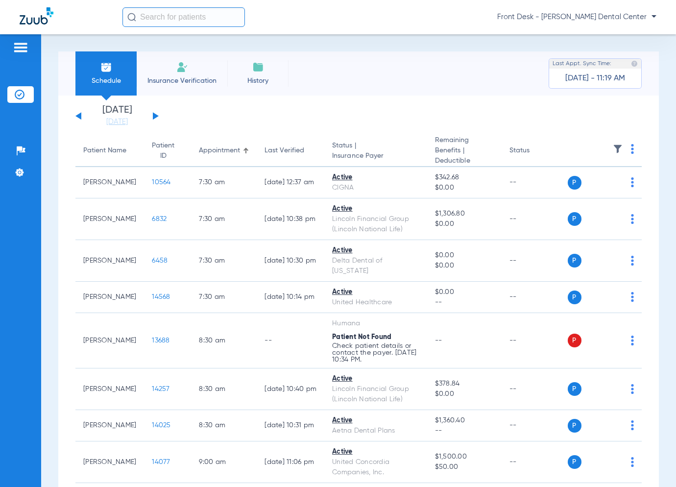
click at [80, 116] on button at bounding box center [78, 115] width 6 height 7
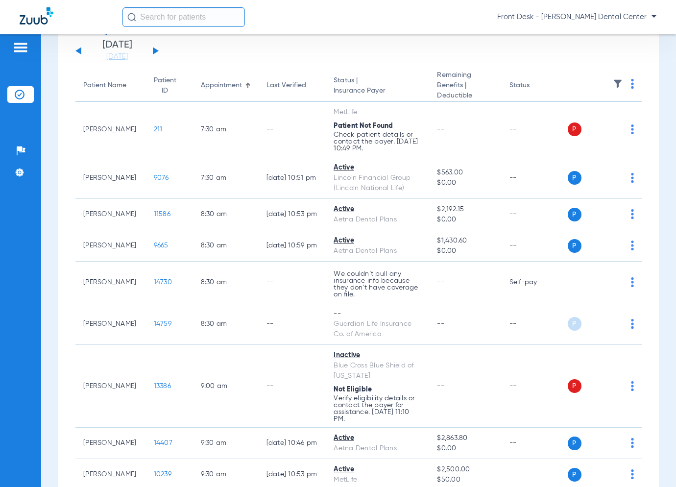
scroll to position [2, 0]
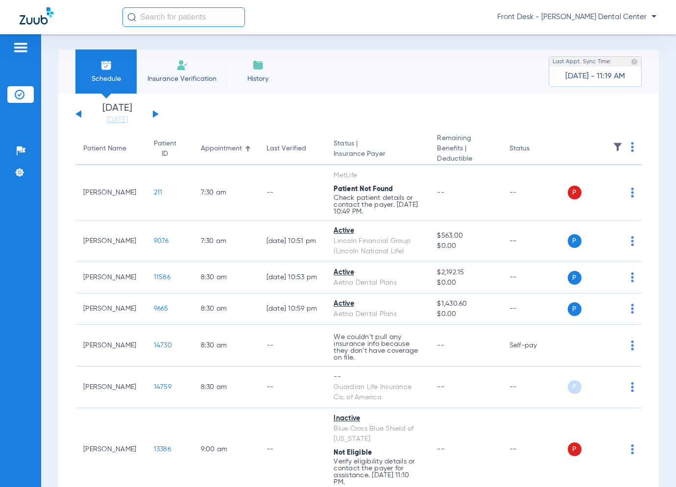
click at [156, 113] on button at bounding box center [156, 113] width 6 height 7
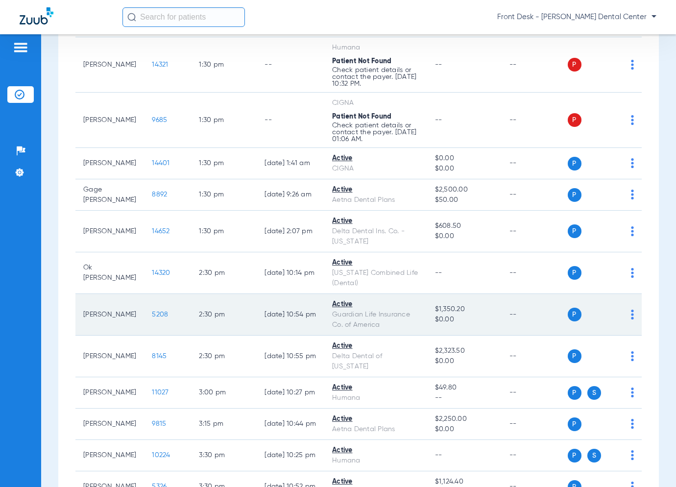
scroll to position [763, 0]
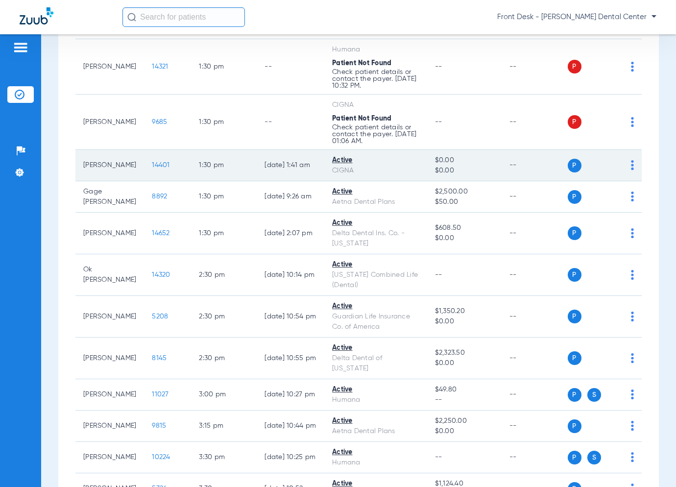
click at [152, 162] on span "14401" at bounding box center [161, 165] width 18 height 7
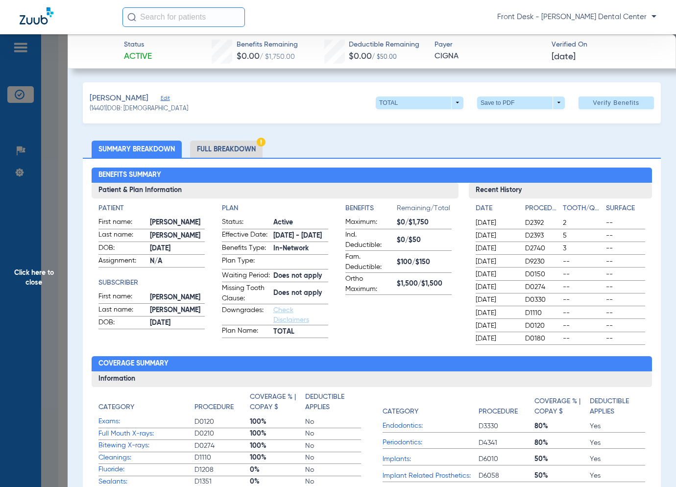
click at [46, 246] on span "Click here to close" at bounding box center [34, 277] width 68 height 487
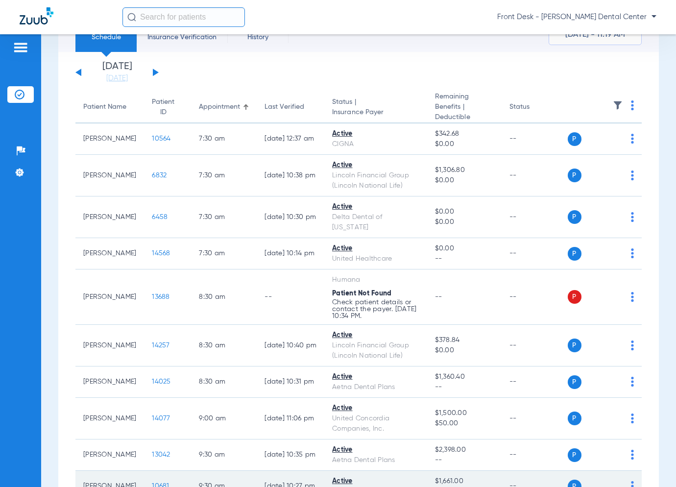
scroll to position [28, 0]
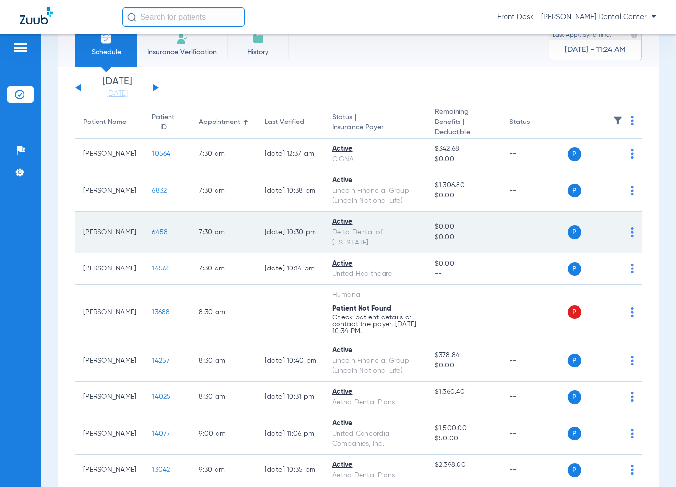
click at [152, 231] on span "6458" at bounding box center [160, 232] width 16 height 7
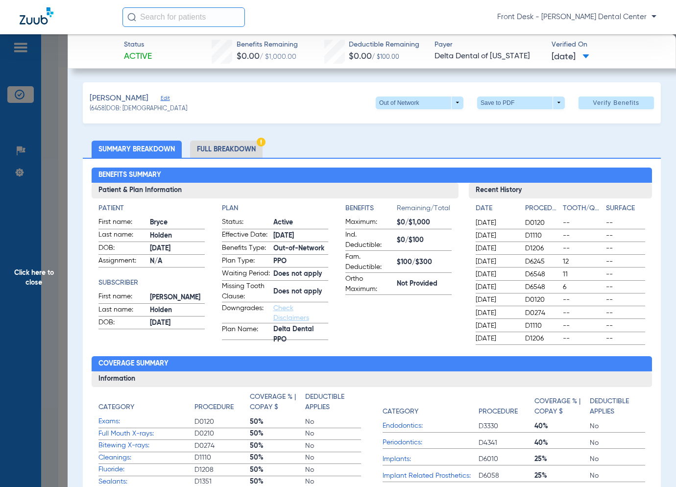
click at [56, 315] on span "Click here to close" at bounding box center [34, 277] width 68 height 487
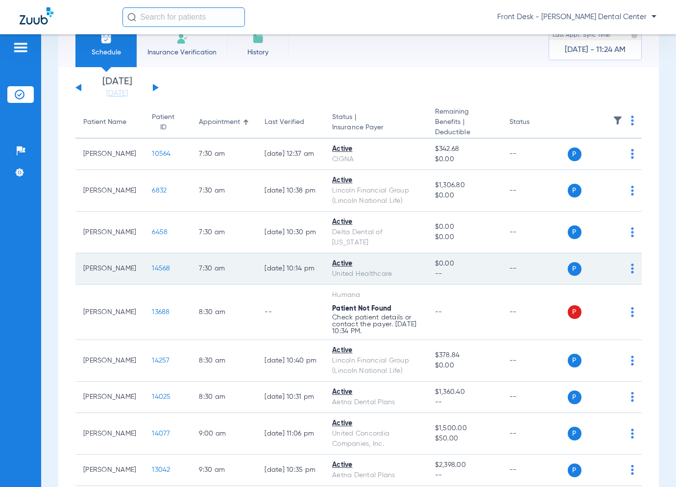
click at [152, 269] on span "14568" at bounding box center [161, 268] width 18 height 7
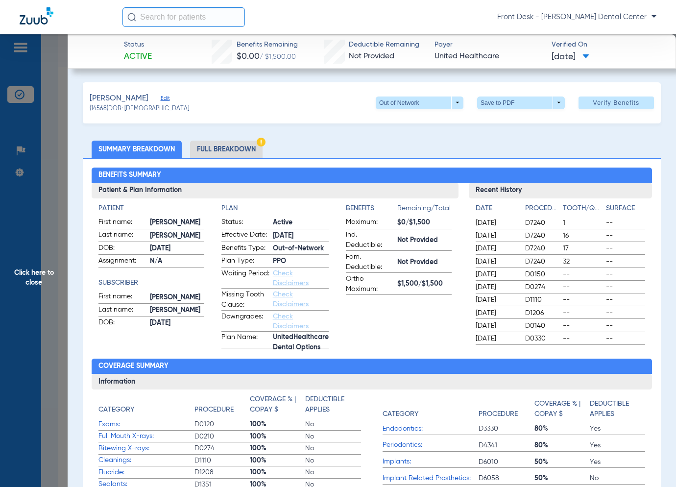
click at [31, 277] on span "Click here to close" at bounding box center [34, 277] width 68 height 487
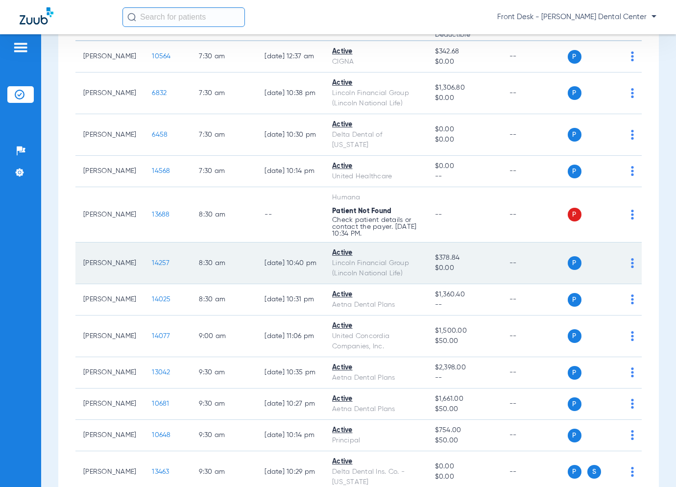
scroll to position [126, 0]
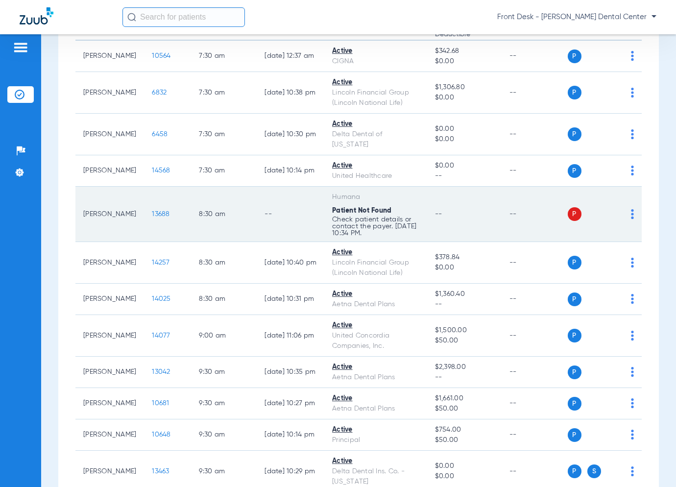
click at [152, 211] on span "13688" at bounding box center [161, 214] width 18 height 7
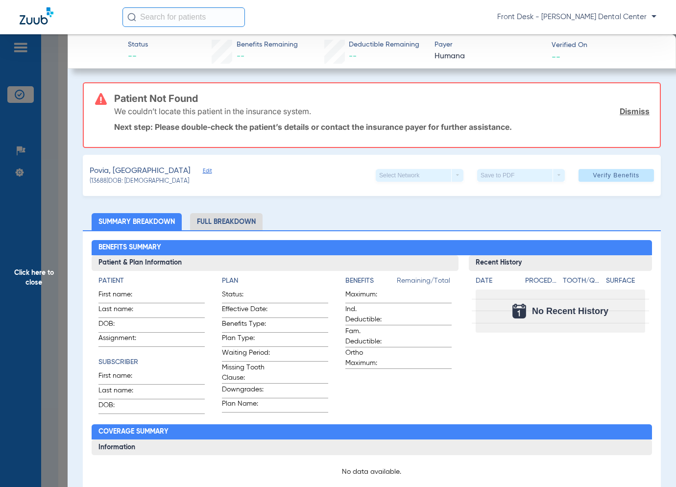
click at [42, 219] on span "Click here to close" at bounding box center [34, 277] width 68 height 487
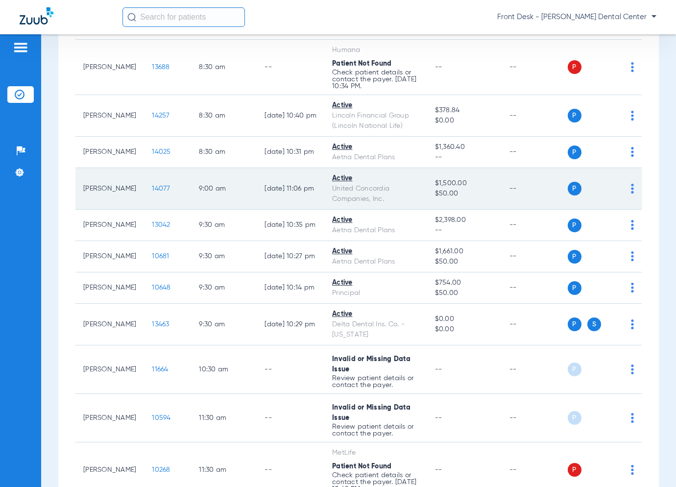
scroll to position [420, 0]
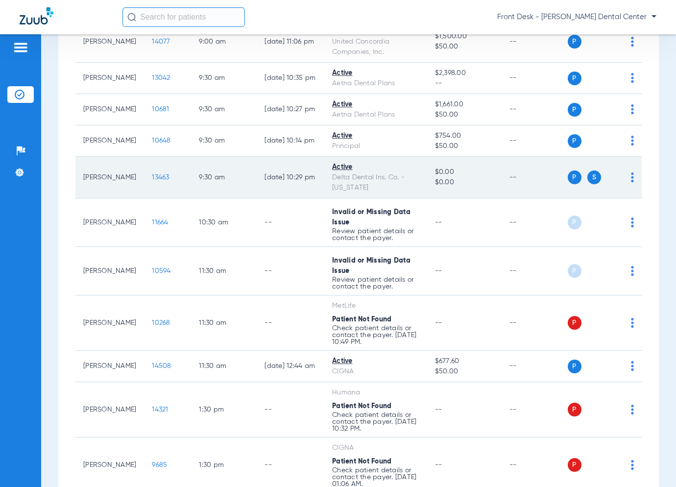
click at [152, 176] on span "13463" at bounding box center [160, 177] width 17 height 7
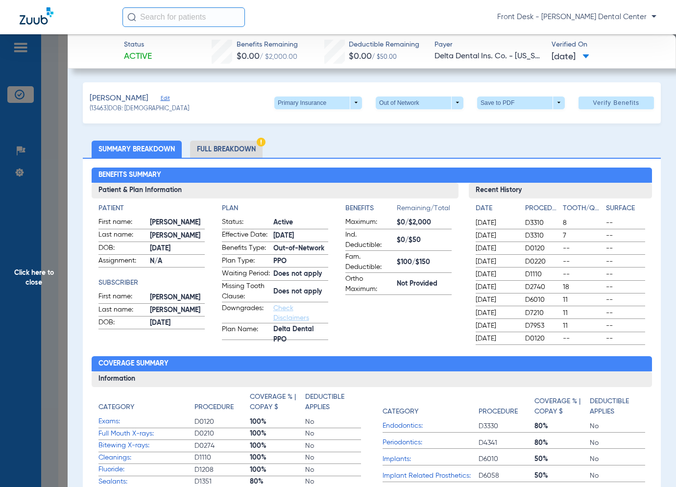
click at [52, 320] on span "Click here to close" at bounding box center [34, 277] width 68 height 487
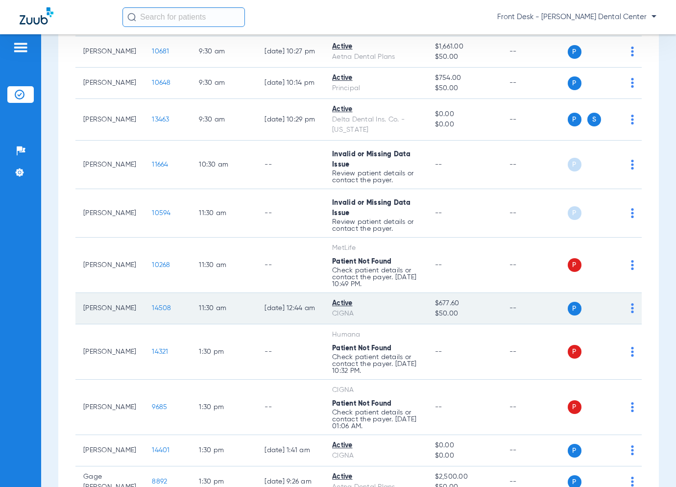
scroll to position [567, 0]
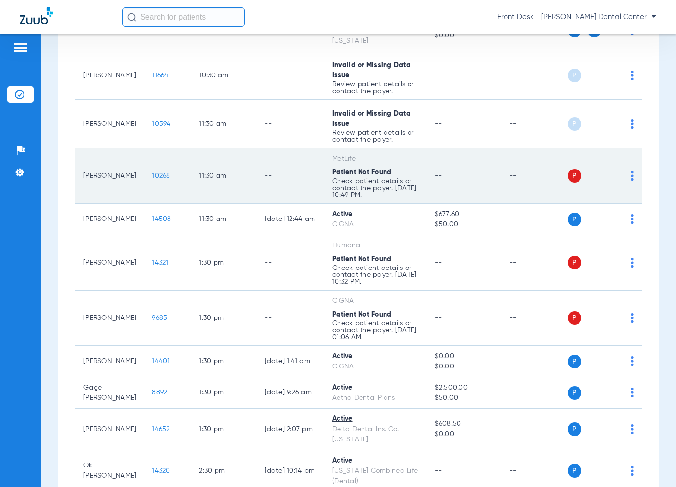
click at [152, 176] on span "10268" at bounding box center [161, 175] width 18 height 7
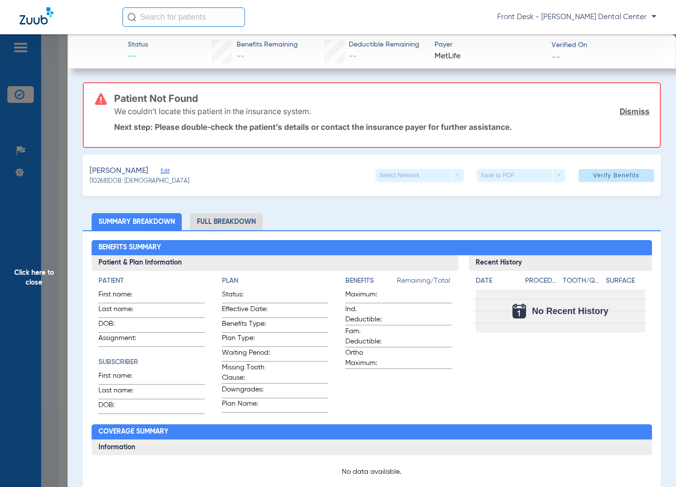
click at [19, 288] on span "Click here to close" at bounding box center [34, 277] width 68 height 487
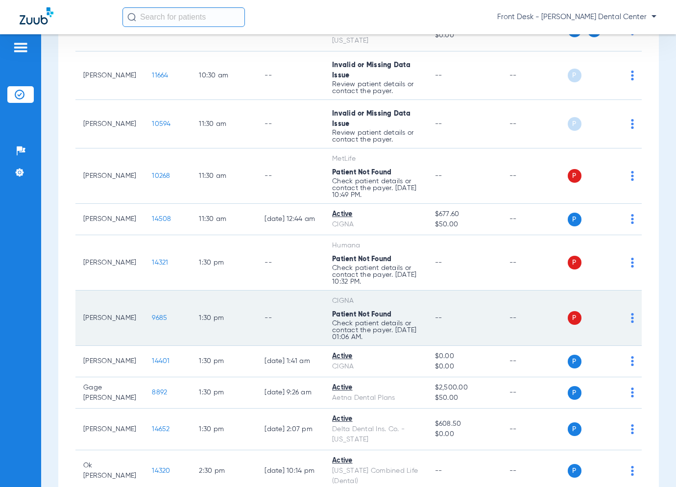
click at [152, 315] on span "9685" at bounding box center [159, 318] width 15 height 7
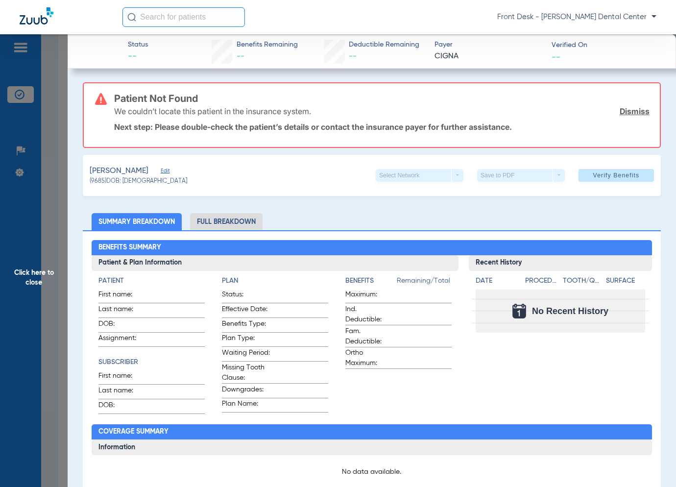
click at [28, 315] on span "Click here to close" at bounding box center [34, 277] width 68 height 487
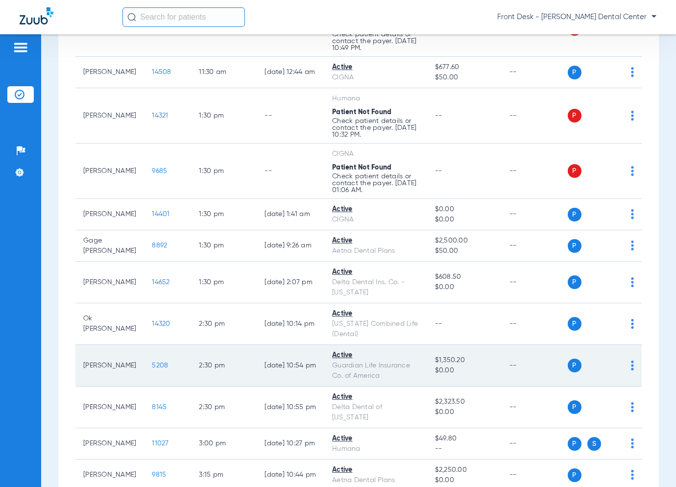
scroll to position [861, 0]
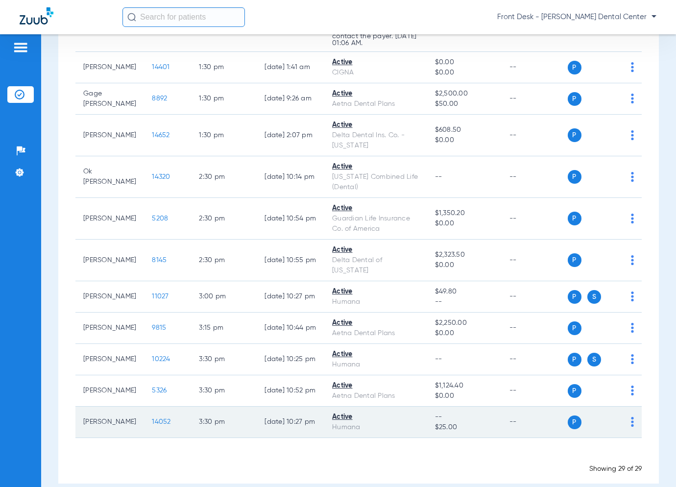
click at [152, 418] on span "14052" at bounding box center [161, 421] width 19 height 7
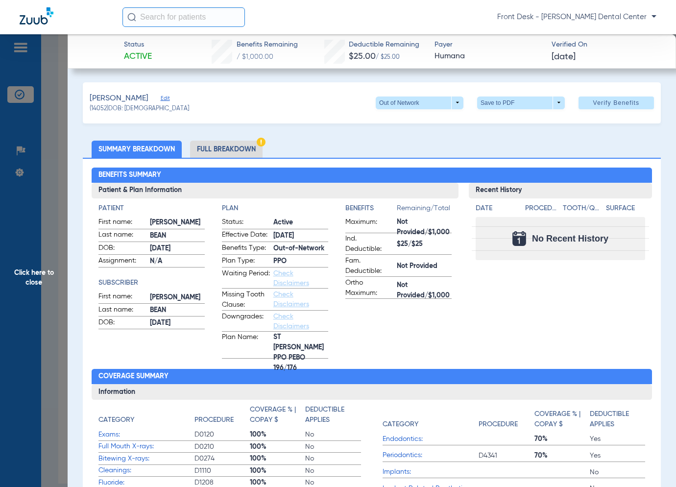
drag, startPoint x: 55, startPoint y: 295, endPoint x: 55, endPoint y: 290, distance: 5.4
click at [55, 295] on span "Click here to close" at bounding box center [34, 277] width 68 height 487
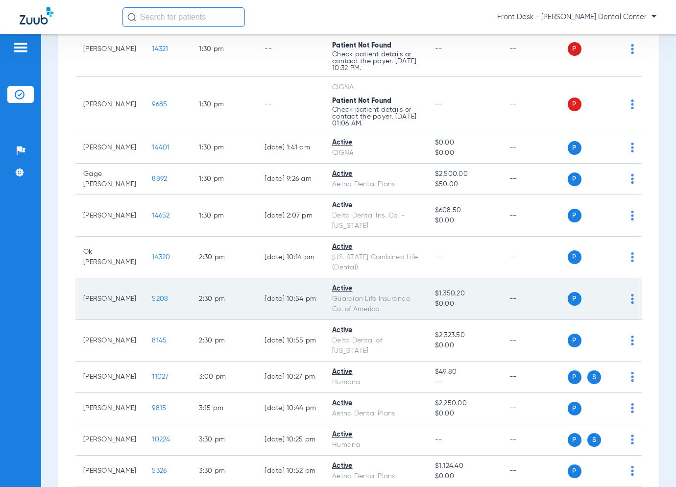
scroll to position [763, 0]
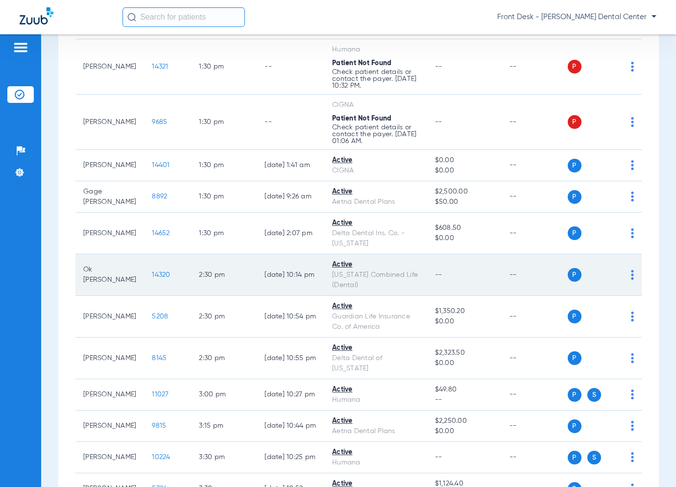
click at [152, 271] on span "14320" at bounding box center [161, 274] width 18 height 7
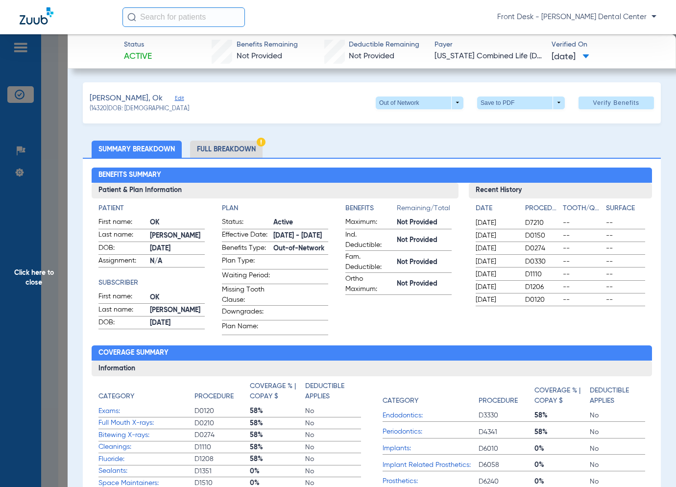
click at [49, 339] on span "Click here to close" at bounding box center [34, 277] width 68 height 487
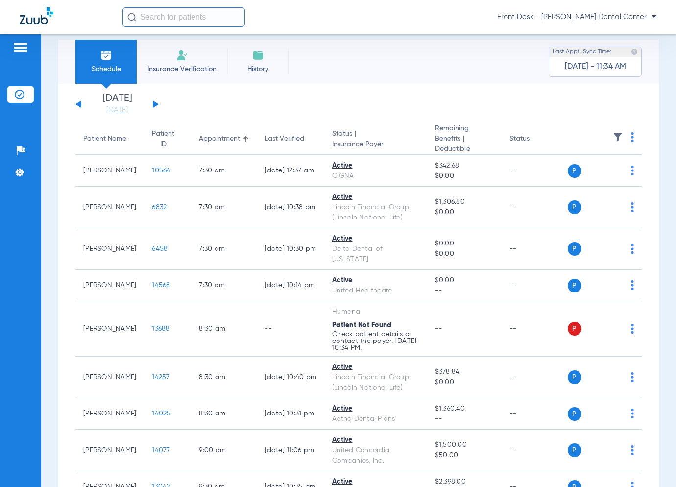
scroll to position [0, 0]
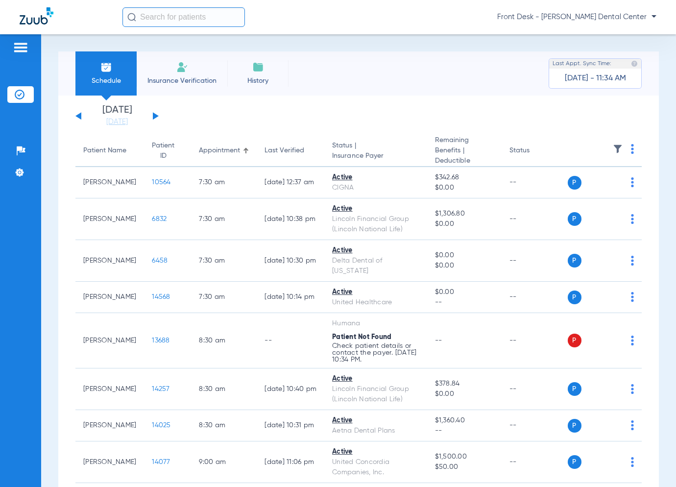
click at [155, 116] on button at bounding box center [156, 115] width 6 height 7
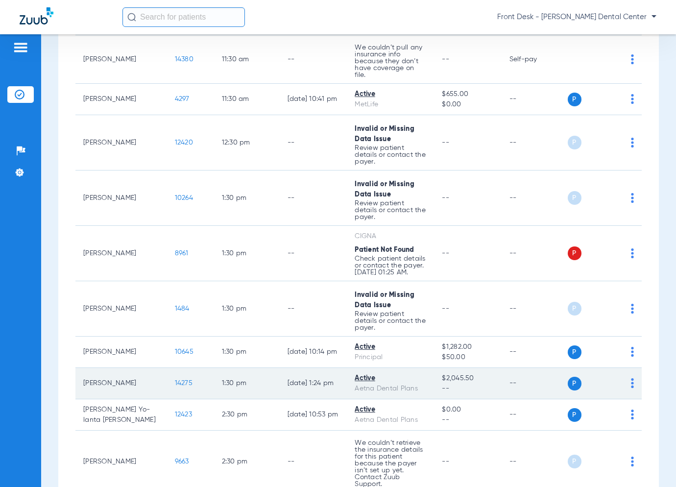
scroll to position [1387, 0]
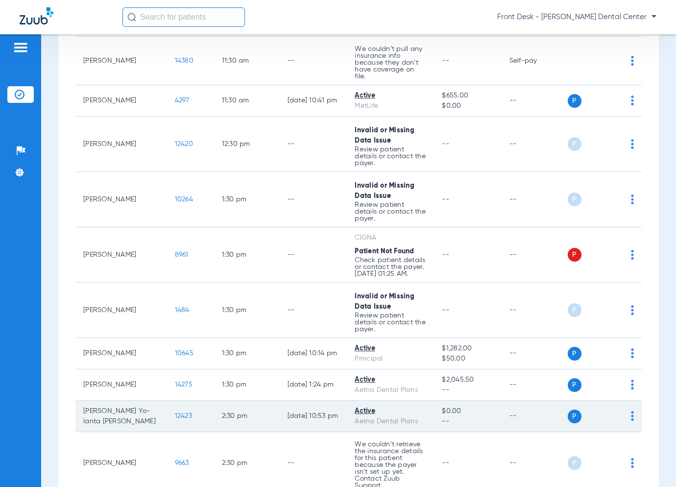
click at [175, 413] on span "12423" at bounding box center [183, 416] width 17 height 7
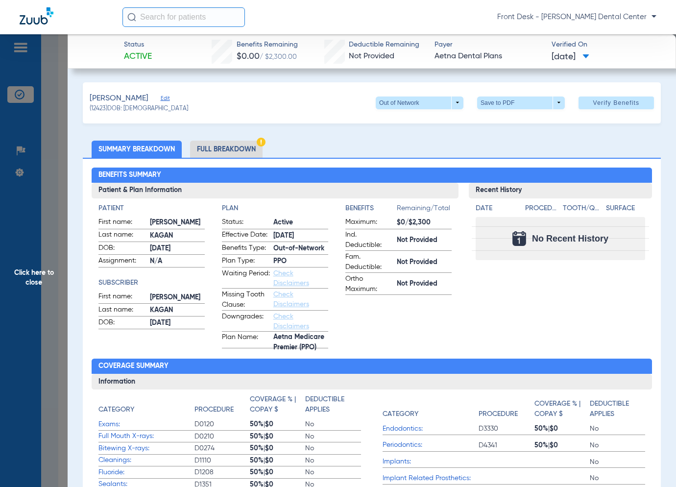
click at [25, 294] on span "Click here to close" at bounding box center [34, 277] width 68 height 487
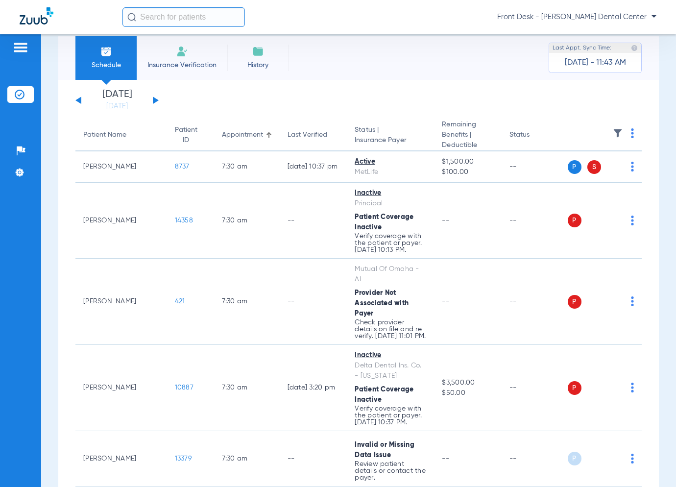
scroll to position [0, 0]
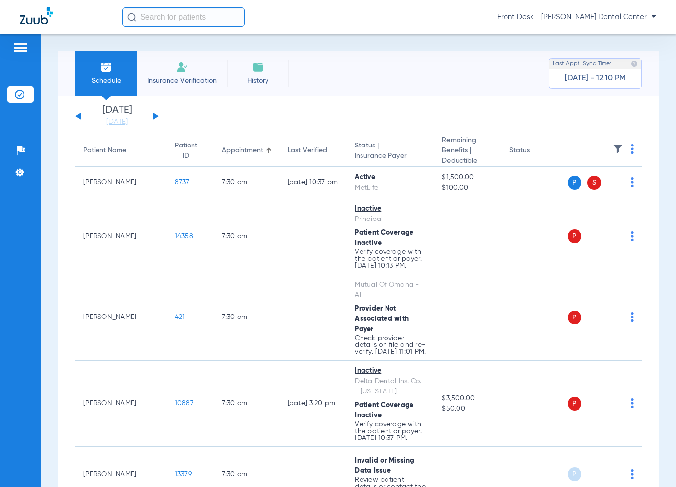
click at [81, 115] on button at bounding box center [78, 115] width 6 height 7
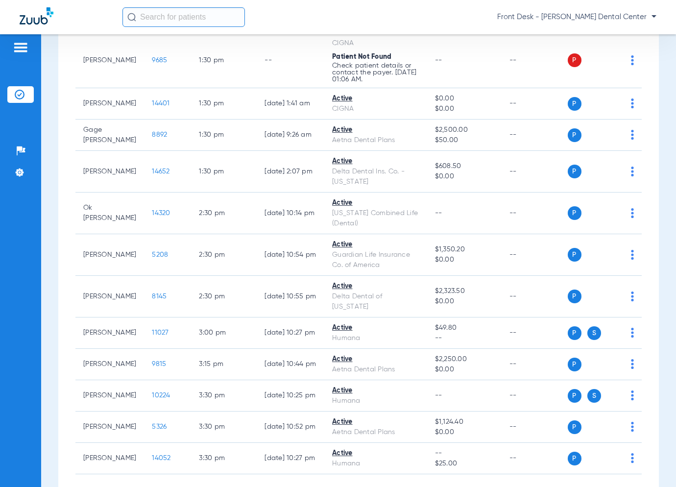
scroll to position [861, 0]
